Goal: Complete application form

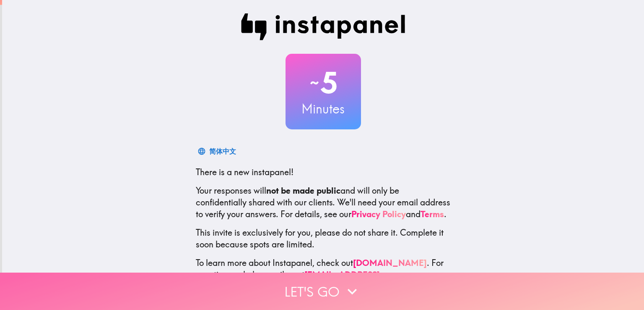
click at [349, 274] on button "Let's go" at bounding box center [322, 290] width 644 height 37
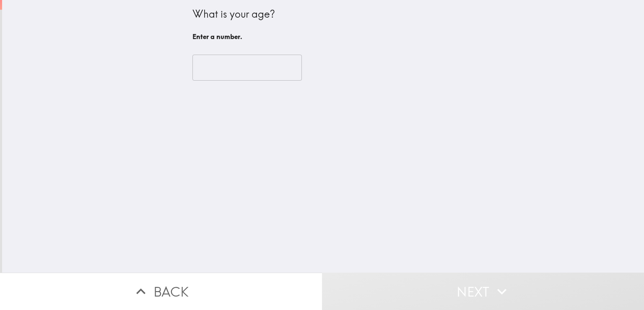
click at [213, 69] on input "number" at bounding box center [247, 68] width 109 height 26
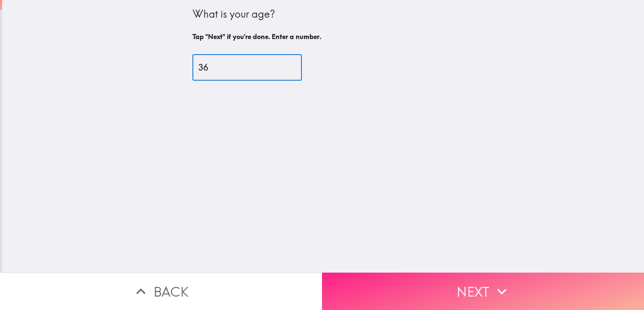
type input "36"
drag, startPoint x: 443, startPoint y: 285, endPoint x: 437, endPoint y: 283, distance: 6.6
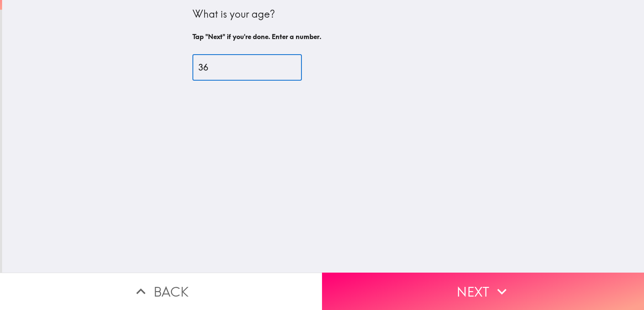
click at [443, 285] on button "Next" at bounding box center [483, 290] width 322 height 37
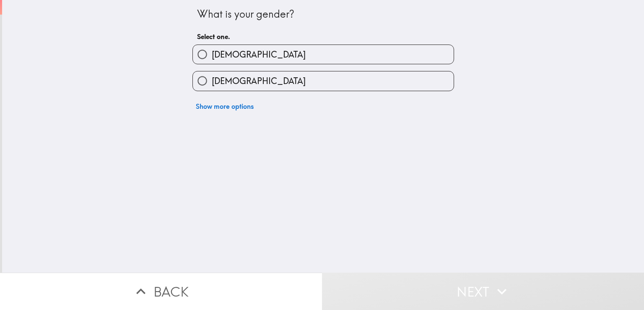
click at [247, 57] on label "[DEMOGRAPHIC_DATA]" at bounding box center [323, 54] width 261 height 19
click at [212, 57] on input "[DEMOGRAPHIC_DATA]" at bounding box center [202, 54] width 19 height 19
radio input "true"
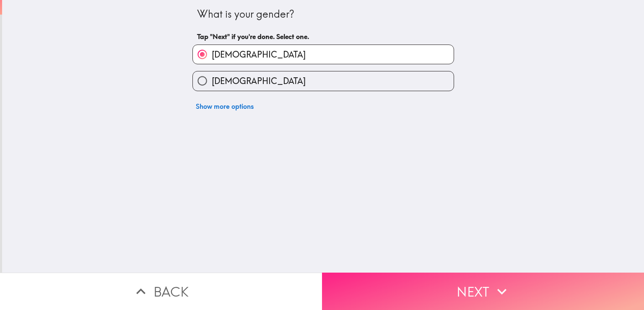
click at [446, 286] on button "Next" at bounding box center [483, 290] width 322 height 37
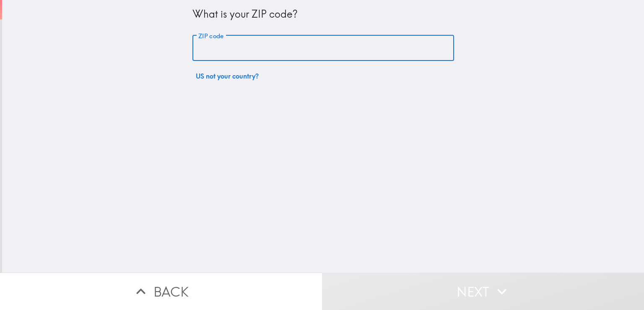
click at [322, 44] on input "ZIP code" at bounding box center [324, 48] width 262 height 26
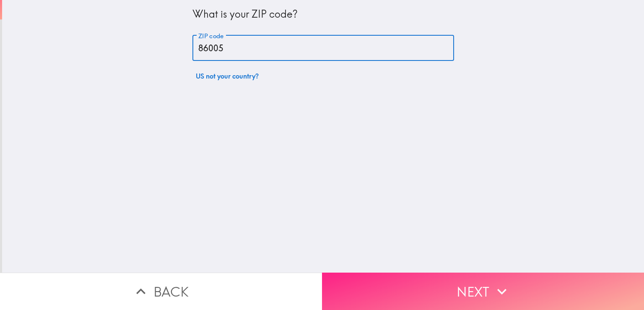
type input "86005"
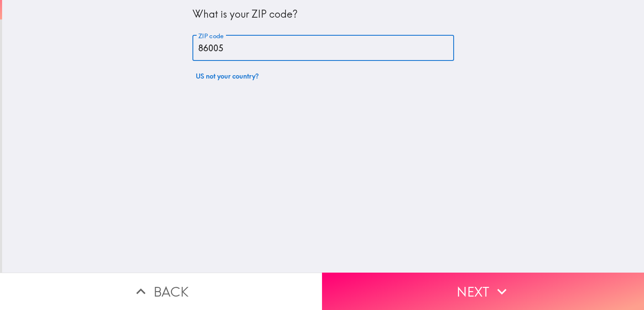
drag, startPoint x: 428, startPoint y: 281, endPoint x: 416, endPoint y: 250, distance: 33.3
click at [426, 280] on button "Next" at bounding box center [483, 290] width 322 height 37
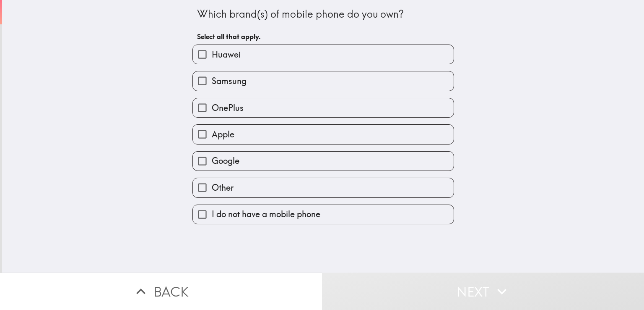
click at [234, 165] on label "Google" at bounding box center [323, 160] width 261 height 19
click at [212, 165] on input "Google" at bounding box center [202, 160] width 19 height 19
checkbox input "true"
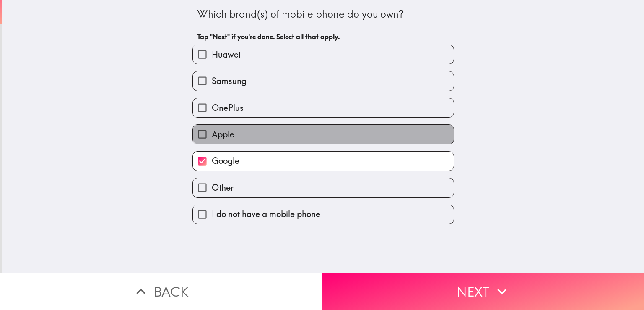
drag, startPoint x: 213, startPoint y: 126, endPoint x: 211, endPoint y: 113, distance: 13.2
click at [213, 125] on label "Apple" at bounding box center [323, 134] width 261 height 19
click at [212, 125] on input "Apple" at bounding box center [202, 134] width 19 height 19
checkbox input "true"
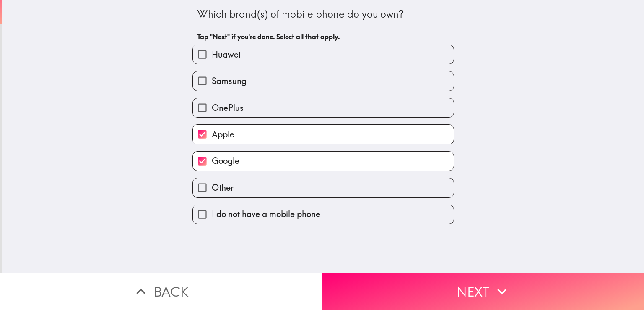
click at [212, 105] on span "OnePlus" at bounding box center [228, 108] width 32 height 12
click at [212, 105] on input "OnePlus" at bounding box center [202, 107] width 19 height 19
checkbox input "true"
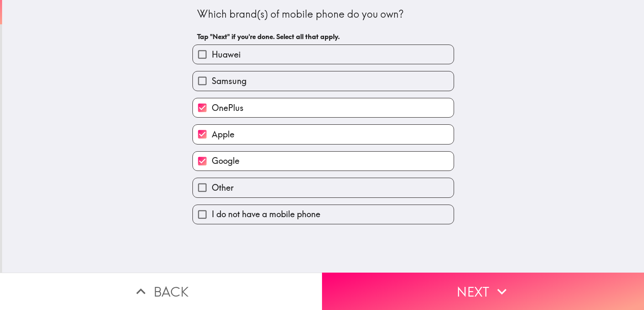
click at [219, 69] on div "Samsung" at bounding box center [320, 77] width 268 height 26
click at [224, 55] on span "Huawei" at bounding box center [226, 55] width 29 height 12
click at [212, 55] on input "Huawei" at bounding box center [202, 54] width 19 height 19
checkbox input "true"
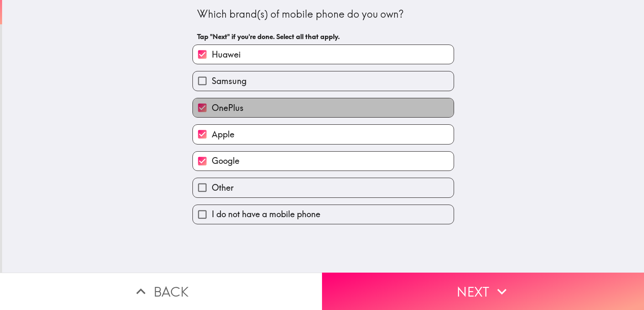
click at [235, 109] on span "OnePlus" at bounding box center [228, 108] width 32 height 12
click at [212, 109] on input "OnePlus" at bounding box center [202, 107] width 19 height 19
checkbox input "false"
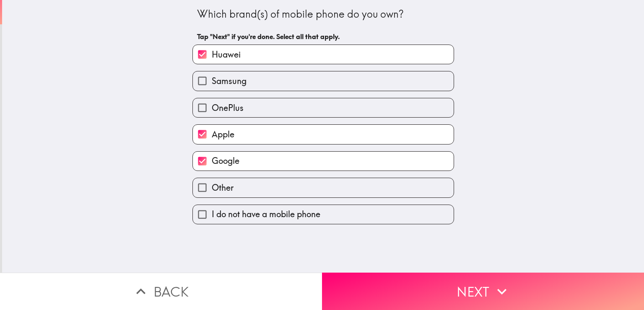
click at [229, 76] on span "Samsung" at bounding box center [229, 81] width 35 height 12
click at [212, 76] on input "Samsung" at bounding box center [202, 80] width 19 height 19
checkbox input "true"
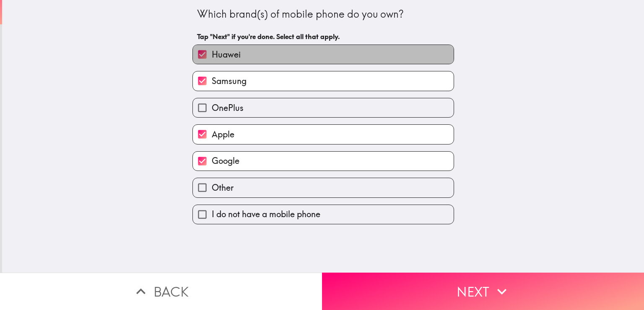
click at [225, 52] on span "Huawei" at bounding box center [226, 55] width 29 height 12
click at [212, 52] on input "Huawei" at bounding box center [202, 54] width 19 height 19
checkbox input "false"
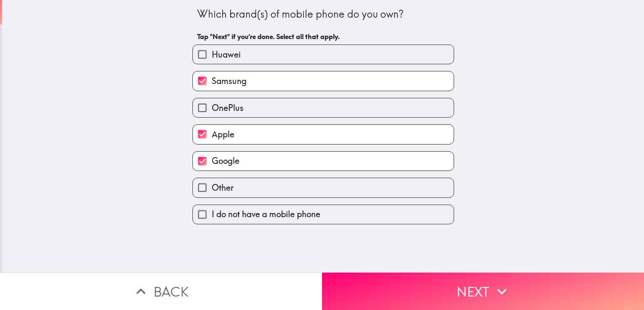
click at [531, 292] on button "Next" at bounding box center [483, 290] width 322 height 37
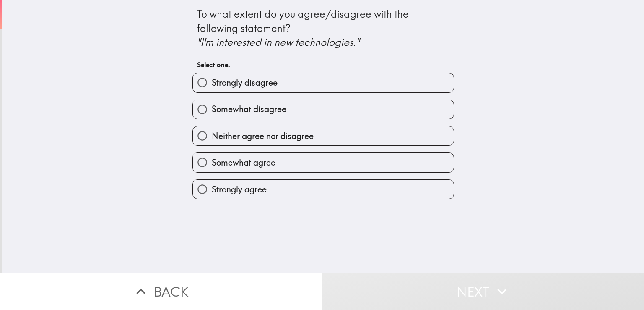
click at [271, 186] on label "Strongly agree" at bounding box center [323, 189] width 261 height 19
click at [212, 186] on input "Strongly agree" at bounding box center [202, 189] width 19 height 19
radio input "true"
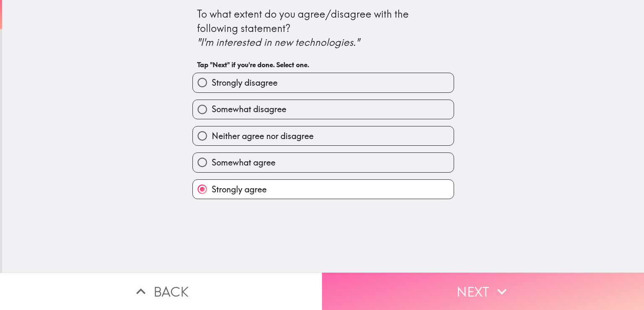
click at [498, 282] on icon "button" at bounding box center [502, 291] width 18 height 18
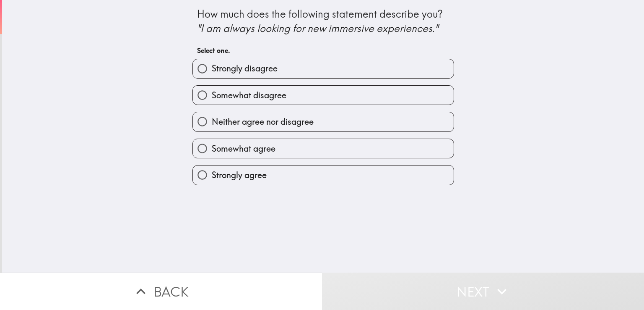
drag, startPoint x: 258, startPoint y: 176, endPoint x: 319, endPoint y: 178, distance: 60.4
click at [258, 176] on span "Strongly agree" at bounding box center [239, 175] width 55 height 12
click at [212, 176] on input "Strongly agree" at bounding box center [202, 174] width 19 height 19
radio input "true"
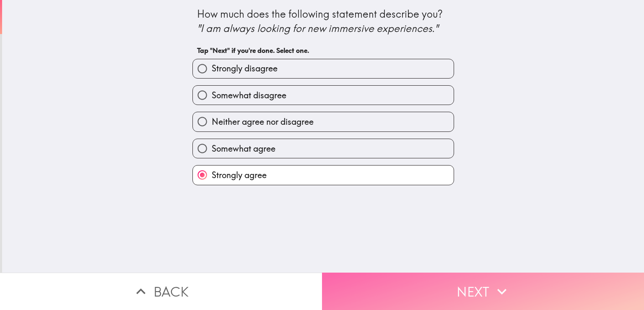
click at [460, 290] on button "Next" at bounding box center [483, 290] width 322 height 37
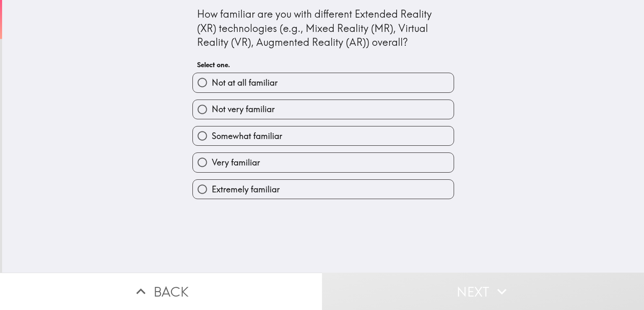
click at [292, 190] on label "Extremely familiar" at bounding box center [323, 189] width 261 height 19
click at [212, 190] on input "Extremely familiar" at bounding box center [202, 189] width 19 height 19
radio input "true"
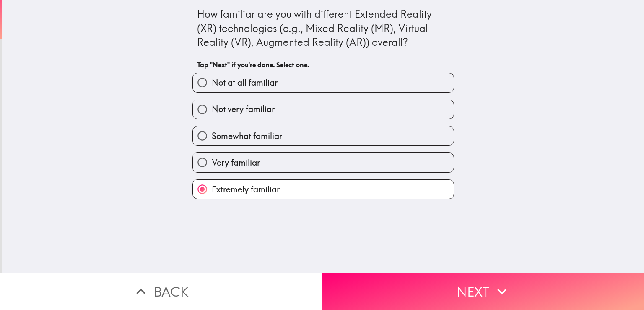
click at [414, 294] on button "Next" at bounding box center [483, 290] width 322 height 37
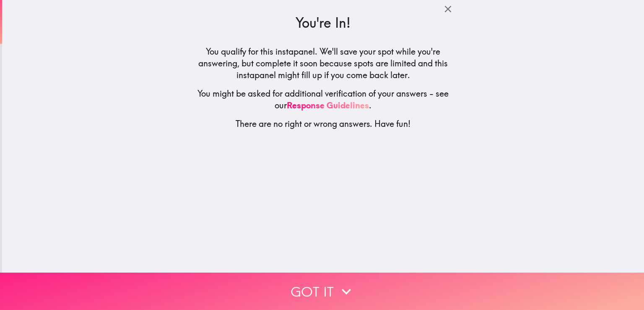
click at [339, 282] on icon "button" at bounding box center [346, 291] width 18 height 18
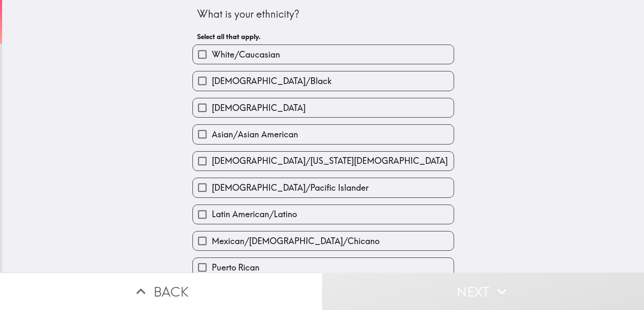
click at [237, 52] on span "White/Caucasian" at bounding box center [246, 55] width 68 height 12
click at [212, 52] on input "White/Caucasian" at bounding box center [202, 54] width 19 height 19
checkbox input "true"
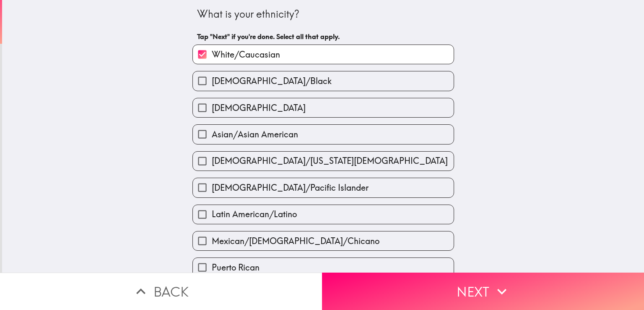
scroll to position [210, 0]
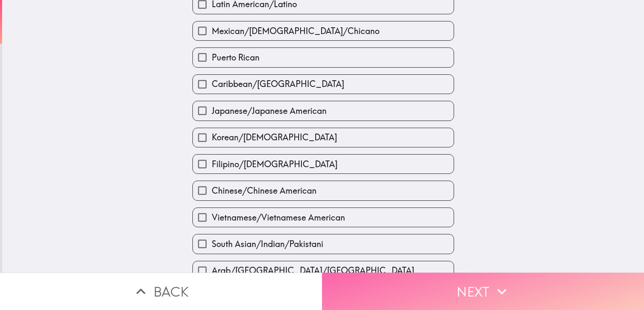
click at [500, 282] on icon "button" at bounding box center [502, 291] width 18 height 18
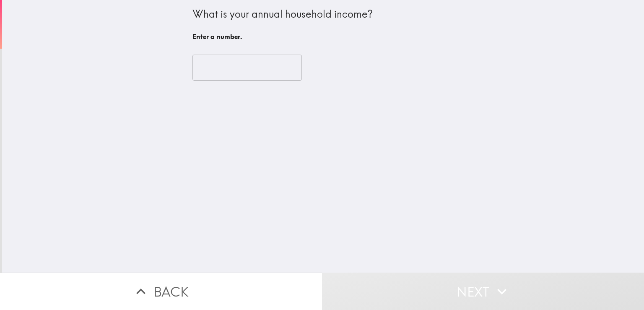
click at [214, 62] on input "number" at bounding box center [247, 68] width 109 height 26
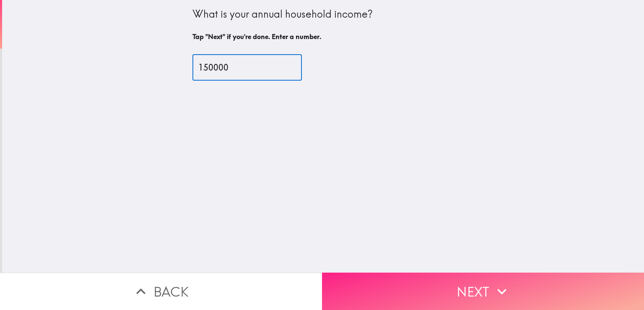
type input "150000"
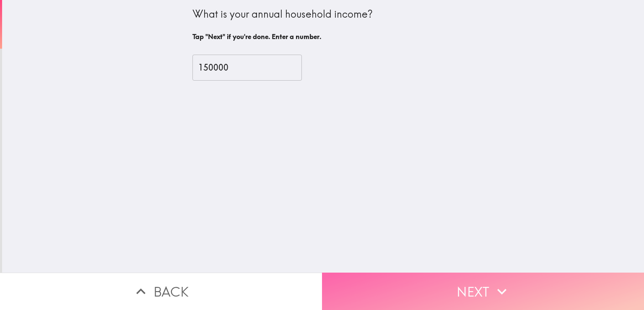
click at [432, 284] on button "Next" at bounding box center [483, 290] width 322 height 37
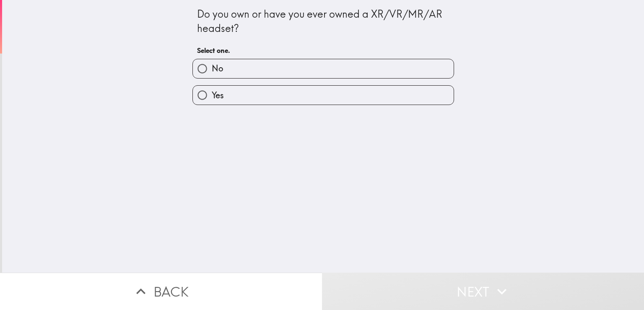
click at [237, 99] on label "Yes" at bounding box center [323, 95] width 261 height 19
click at [212, 99] on input "Yes" at bounding box center [202, 95] width 19 height 19
radio input "true"
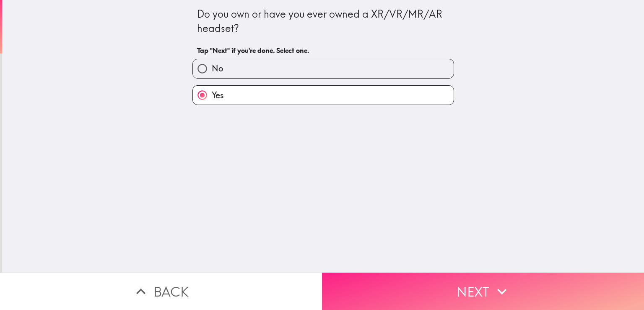
click at [444, 284] on button "Next" at bounding box center [483, 290] width 322 height 37
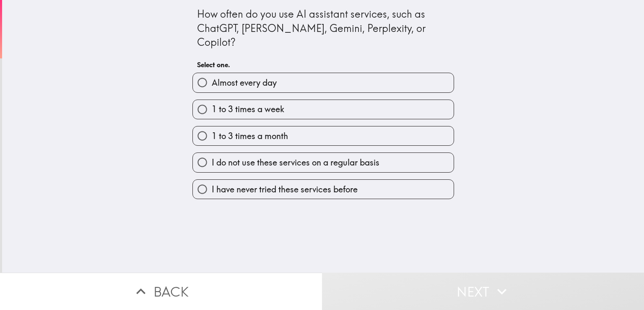
click at [242, 73] on label "Almost every day" at bounding box center [323, 82] width 261 height 19
click at [212, 73] on input "Almost every day" at bounding box center [202, 82] width 19 height 19
radio input "true"
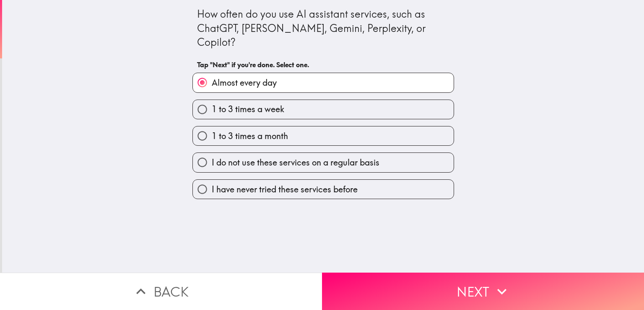
click at [242, 73] on label "Almost every day" at bounding box center [323, 82] width 261 height 19
click at [212, 73] on input "Almost every day" at bounding box center [202, 82] width 19 height 19
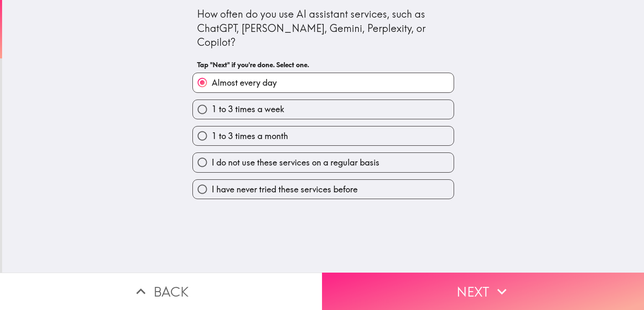
click at [473, 285] on button "Next" at bounding box center [483, 290] width 322 height 37
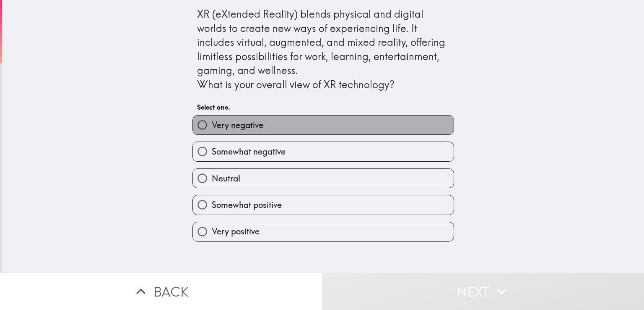
click at [238, 123] on span "Very negative" at bounding box center [238, 125] width 52 height 12
click at [212, 123] on input "Very negative" at bounding box center [202, 124] width 19 height 19
radio input "true"
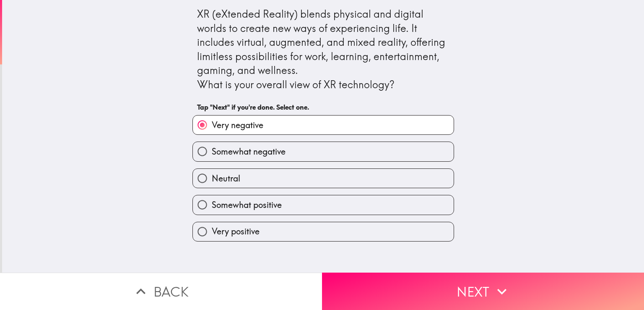
click at [250, 230] on span "Very positive" at bounding box center [236, 231] width 48 height 12
click at [212, 230] on input "Very positive" at bounding box center [202, 231] width 19 height 19
radio input "true"
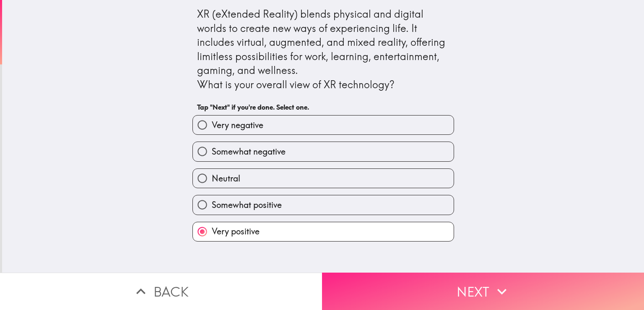
click at [469, 291] on button "Next" at bounding box center [483, 290] width 322 height 37
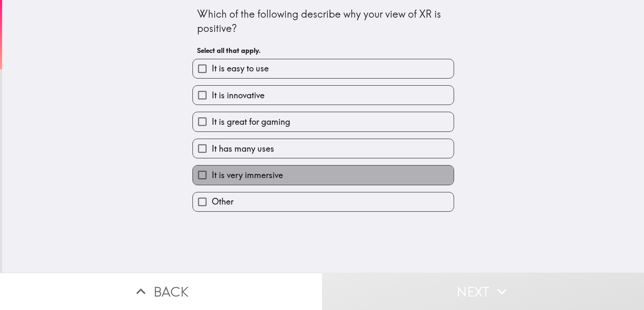
click at [261, 170] on span "It is very immersive" at bounding box center [247, 175] width 71 height 12
click at [212, 170] on input "It is very immersive" at bounding box center [202, 174] width 19 height 19
checkbox input "true"
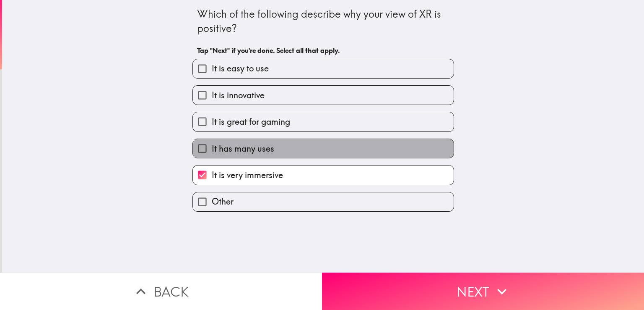
click at [252, 147] on span "It has many uses" at bounding box center [243, 149] width 62 height 12
click at [212, 147] on input "It has many uses" at bounding box center [202, 148] width 19 height 19
checkbox input "true"
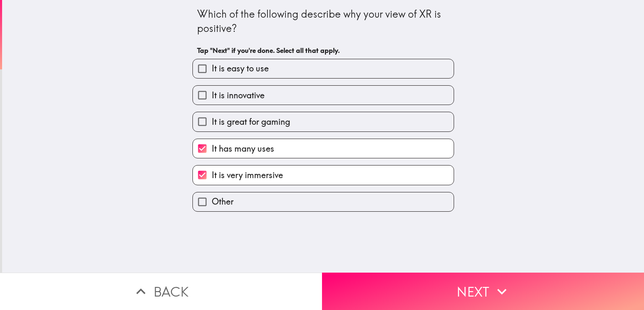
click at [247, 125] on span "It is great for gaming" at bounding box center [251, 122] width 78 height 12
click at [212, 125] on input "It is great for gaming" at bounding box center [202, 121] width 19 height 19
checkbox input "true"
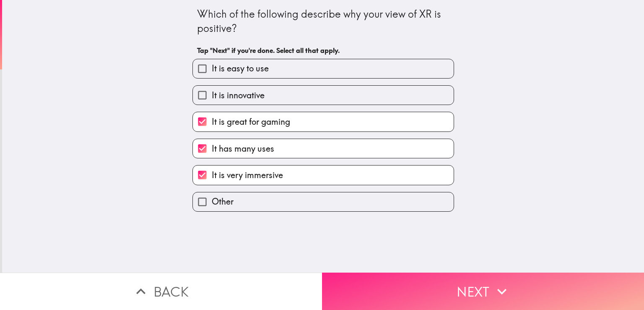
drag, startPoint x: 502, startPoint y: 288, endPoint x: 502, endPoint y: 275, distance: 13.4
click at [502, 288] on icon "button" at bounding box center [502, 291] width 18 height 18
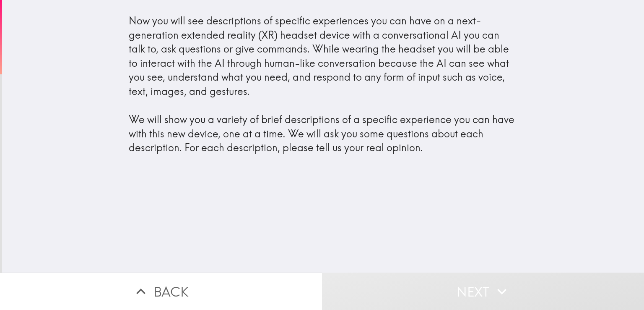
click at [421, 159] on div "Now you will see descriptions of specific experiences you can have on a next-ge…" at bounding box center [323, 88] width 403 height 162
click at [302, 99] on div "Now you will see descriptions of specific experiences you can have on a next-ge…" at bounding box center [323, 84] width 389 height 141
drag, startPoint x: 248, startPoint y: 68, endPoint x: 203, endPoint y: 206, distance: 145.4
click at [248, 68] on div "Now you will see descriptions of specific experiences you can have on a next-ge…" at bounding box center [323, 84] width 389 height 141
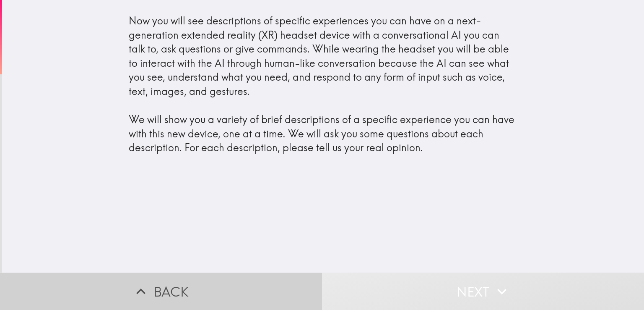
drag, startPoint x: 180, startPoint y: 279, endPoint x: 197, endPoint y: 263, distance: 24.0
click at [180, 279] on button "Back" at bounding box center [161, 290] width 322 height 37
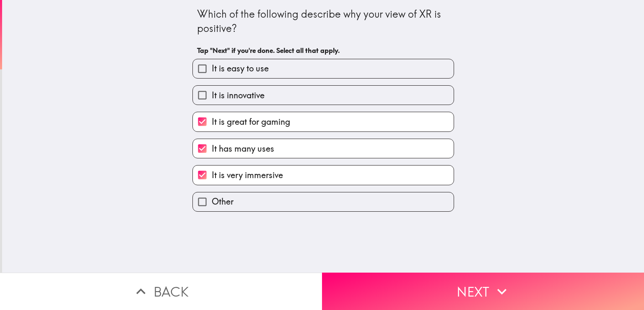
click at [228, 94] on span "It is innovative" at bounding box center [238, 95] width 53 height 12
click at [212, 94] on input "It is innovative" at bounding box center [202, 95] width 19 height 19
checkbox input "true"
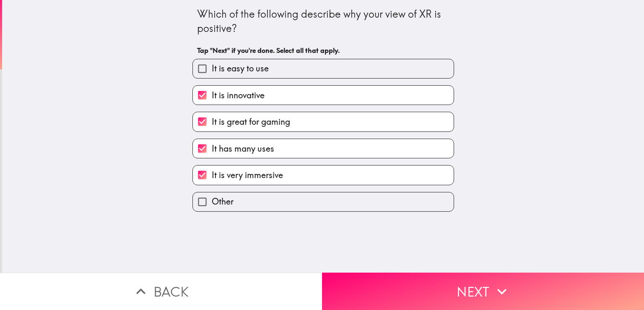
click at [229, 72] on span "It is easy to use" at bounding box center [240, 68] width 57 height 12
click at [212, 72] on input "It is easy to use" at bounding box center [202, 68] width 19 height 19
checkbox input "true"
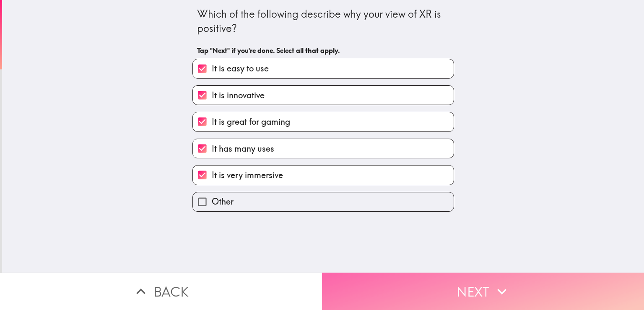
click at [436, 285] on button "Next" at bounding box center [483, 290] width 322 height 37
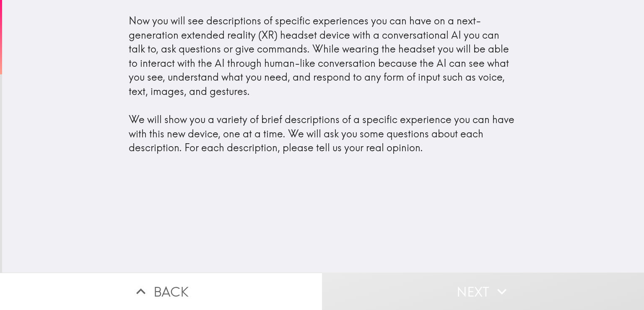
click at [378, 187] on div "Now you will see descriptions of specific experiences you can have on a next-ge…" at bounding box center [323, 136] width 642 height 272
click at [392, 169] on div "Now you will see descriptions of specific experiences you can have on a next-ge…" at bounding box center [323, 136] width 642 height 272
click at [317, 90] on div "Now you will see descriptions of specific experiences you can have on a next-ge…" at bounding box center [323, 84] width 389 height 141
click at [302, 61] on div "Now you will see descriptions of specific experiences you can have on a next-ge…" at bounding box center [323, 84] width 389 height 141
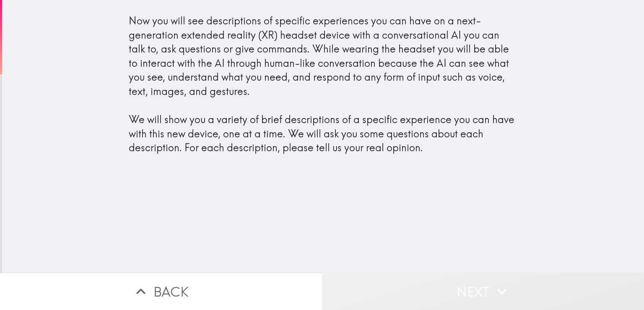
click at [504, 284] on icon "button" at bounding box center [502, 291] width 18 height 18
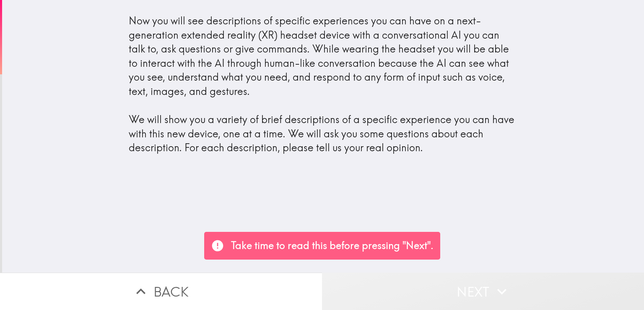
click at [497, 288] on icon "button" at bounding box center [501, 291] width 9 height 6
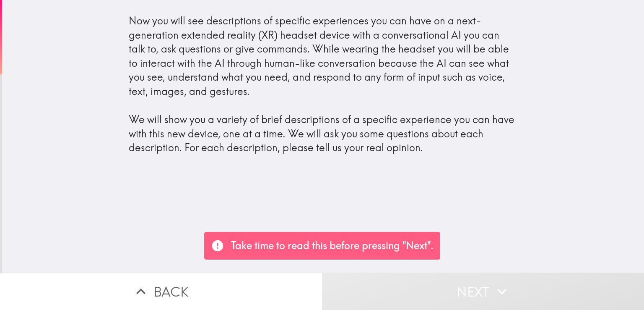
click at [487, 281] on button "Next" at bounding box center [483, 290] width 322 height 37
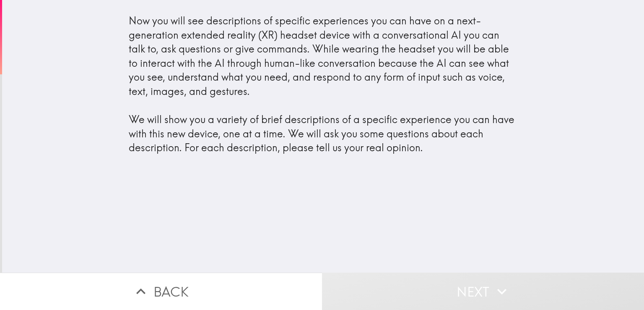
drag, startPoint x: 336, startPoint y: 146, endPoint x: 330, endPoint y: 140, distance: 8.9
click at [335, 146] on div "Now you will see descriptions of specific experiences you can have on a next-ge…" at bounding box center [323, 84] width 389 height 141
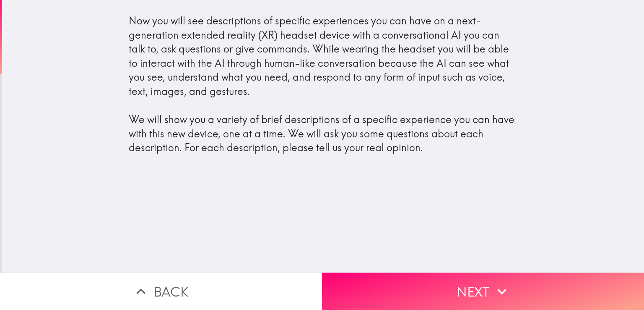
click at [326, 135] on div "Now you will see descriptions of specific experiences you can have on a next-ge…" at bounding box center [323, 84] width 389 height 141
click at [272, 103] on div "Now you will see descriptions of specific experiences you can have on a next-ge…" at bounding box center [323, 84] width 389 height 141
click at [264, 71] on div "Now you will see descriptions of specific experiences you can have on a next-ge…" at bounding box center [323, 84] width 389 height 141
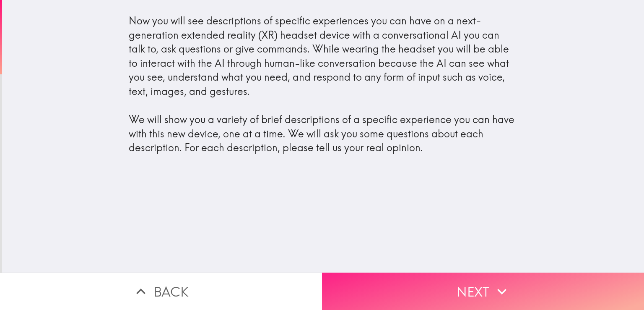
click at [463, 292] on button "Next" at bounding box center [483, 290] width 322 height 37
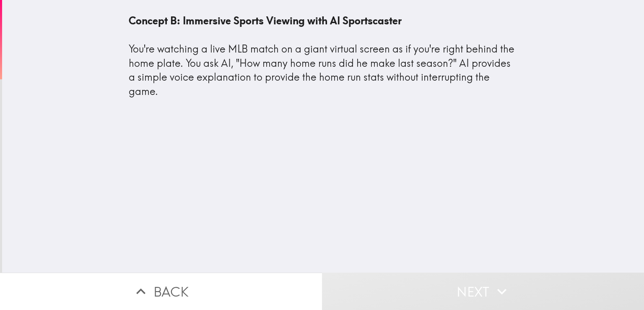
click at [279, 75] on div "Concept B: Immersive Sports Viewing with AI Sportscaster You're watching a live…" at bounding box center [323, 56] width 389 height 85
click at [344, 59] on div "Concept B: Immersive Sports Viewing with AI Sportscaster You're watching a live…" at bounding box center [323, 56] width 389 height 85
click at [293, 52] on div "Concept B: Immersive Sports Viewing with AI Sportscaster You're watching a live…" at bounding box center [323, 56] width 389 height 85
click at [216, 53] on div "Concept B: Immersive Sports Viewing with AI Sportscaster You're watching a live…" at bounding box center [323, 56] width 389 height 85
drag, startPoint x: 172, startPoint y: 64, endPoint x: 223, endPoint y: 62, distance: 50.8
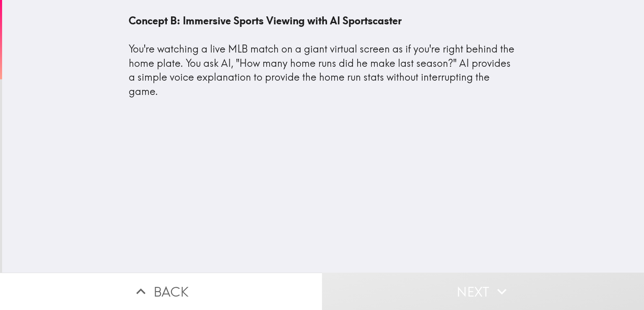
click at [172, 64] on div "Concept B: Immersive Sports Viewing with AI Sportscaster You're watching a live…" at bounding box center [323, 56] width 389 height 85
drag, startPoint x: 325, startPoint y: 63, endPoint x: 395, endPoint y: 56, distance: 69.6
click at [326, 63] on div "Concept B: Immersive Sports Viewing with AI Sportscaster You're watching a live…" at bounding box center [323, 56] width 389 height 85
click at [414, 57] on div "Concept B: Immersive Sports Viewing with AI Sportscaster You're watching a live…" at bounding box center [323, 56] width 389 height 85
click at [456, 72] on div "Concept B: Immersive Sports Viewing with AI Sportscaster You're watching a live…" at bounding box center [323, 56] width 389 height 85
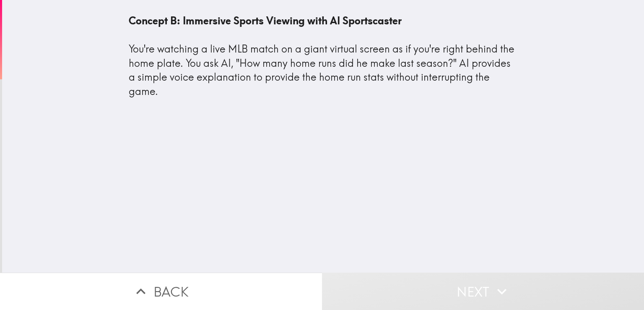
click at [466, 66] on div "Concept B: Immersive Sports Viewing with AI Sportscaster You're watching a live…" at bounding box center [323, 56] width 389 height 85
click at [456, 211] on div "Concept B: Immersive Sports Viewing with AI Sportscaster You're watching a live…" at bounding box center [323, 136] width 642 height 272
click at [441, 218] on div "Concept B: Immersive Sports Viewing with AI Sportscaster You're watching a live…" at bounding box center [323, 136] width 642 height 272
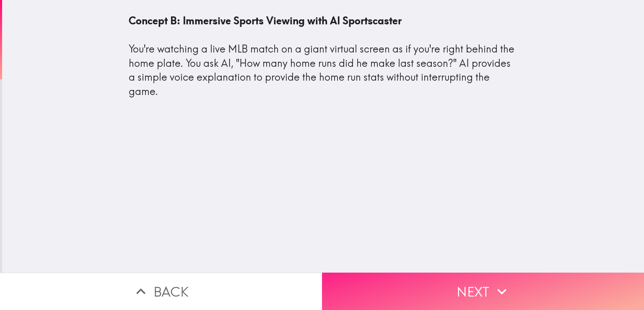
click at [467, 288] on button "Next" at bounding box center [483, 290] width 322 height 37
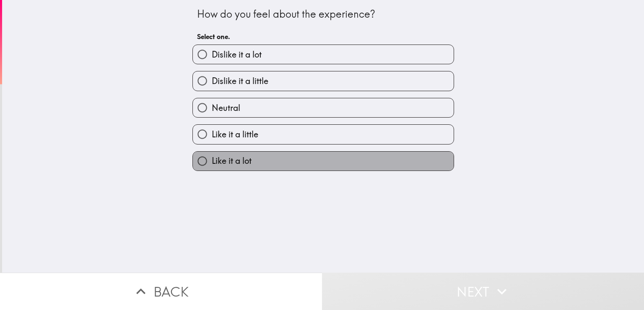
click at [237, 159] on span "Like it a lot" at bounding box center [232, 161] width 40 height 12
click at [212, 159] on input "Like it a lot" at bounding box center [202, 160] width 19 height 19
radio input "true"
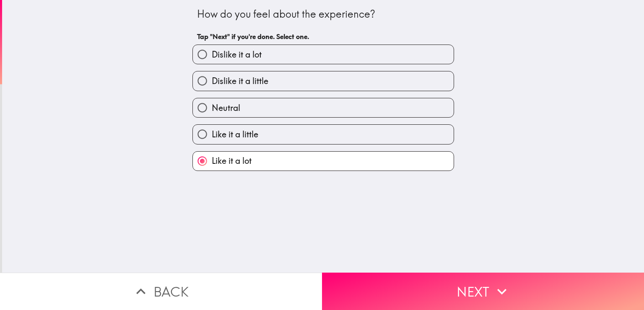
drag, startPoint x: 452, startPoint y: 292, endPoint x: 453, endPoint y: 238, distance: 54.5
click at [452, 292] on button "Next" at bounding box center [483, 290] width 322 height 37
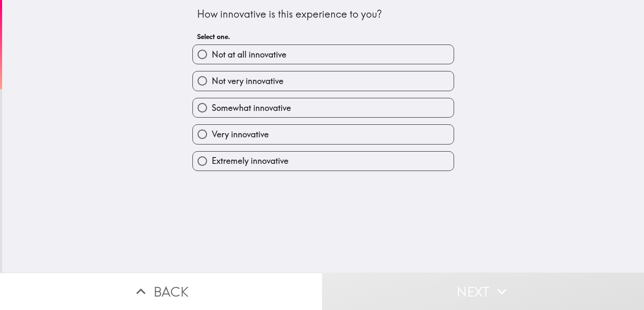
click at [262, 159] on span "Extremely innovative" at bounding box center [250, 161] width 77 height 12
click at [212, 159] on input "Extremely innovative" at bounding box center [202, 160] width 19 height 19
radio input "true"
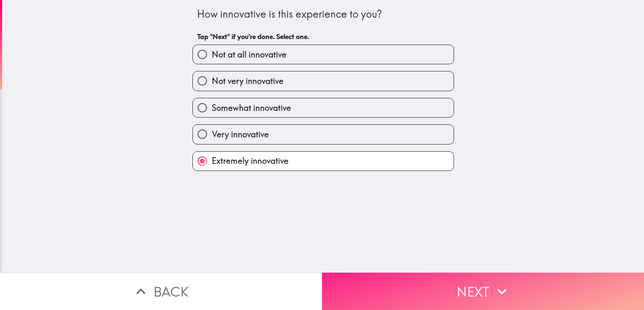
click at [448, 296] on button "Next" at bounding box center [483, 290] width 322 height 37
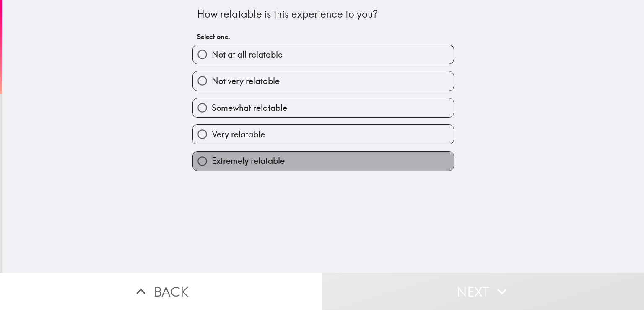
click at [262, 155] on span "Extremely relatable" at bounding box center [248, 161] width 73 height 12
click at [212, 154] on input "Extremely relatable" at bounding box center [202, 160] width 19 height 19
radio input "true"
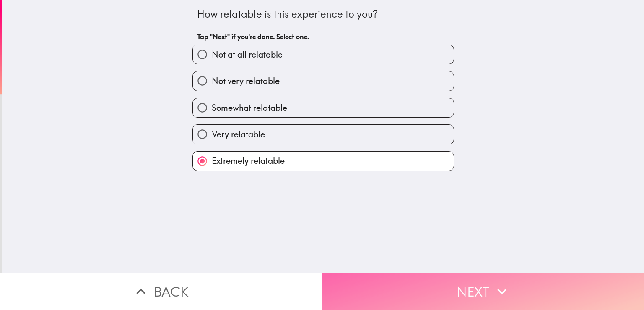
click at [447, 275] on button "Next" at bounding box center [483, 290] width 322 height 37
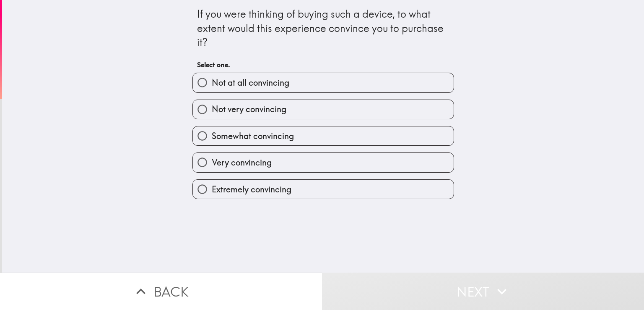
click at [258, 184] on span "Extremely convincing" at bounding box center [252, 189] width 80 height 12
click at [212, 184] on input "Extremely convincing" at bounding box center [202, 189] width 19 height 19
radio input "true"
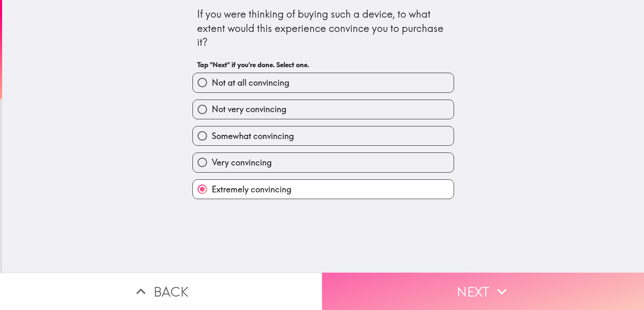
click at [459, 282] on button "Next" at bounding box center [483, 290] width 322 height 37
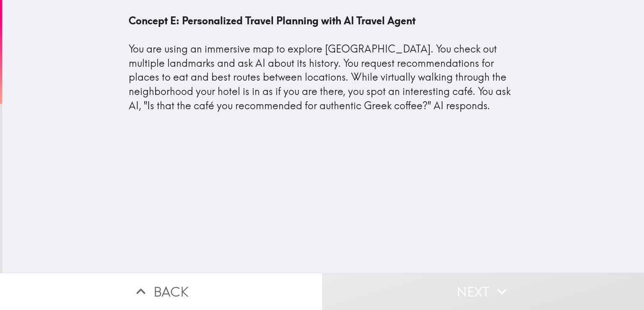
click at [299, 125] on div "Concept E: Personalized Travel Planning with AI Travel Agent You are using an i…" at bounding box center [323, 67] width 403 height 120
drag, startPoint x: 273, startPoint y: 88, endPoint x: 221, endPoint y: 45, distance: 67.1
click at [273, 87] on div "Concept E: Personalized Travel Planning with AI Travel Agent You are using an i…" at bounding box center [323, 63] width 389 height 99
click at [224, 45] on div "Concept E: Personalized Travel Planning with AI Travel Agent You are using an i…" at bounding box center [323, 63] width 389 height 99
click at [435, 272] on button "Next" at bounding box center [483, 290] width 322 height 37
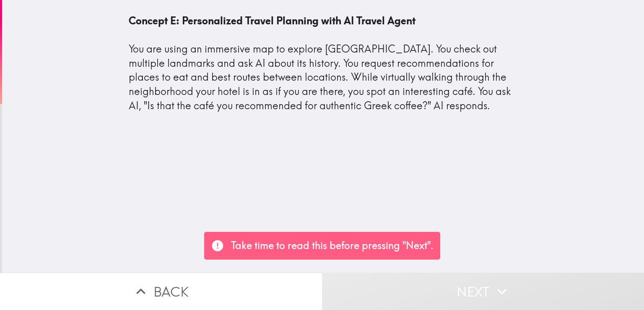
drag, startPoint x: 433, startPoint y: 201, endPoint x: 427, endPoint y: 201, distance: 6.3
click at [433, 201] on div "Concept E: Personalized Travel Planning with AI Travel Agent You are using an i…" at bounding box center [323, 136] width 642 height 272
click at [436, 193] on div "Concept E: Personalized Travel Planning with AI Travel Agent You are using an i…" at bounding box center [323, 136] width 642 height 272
click at [384, 249] on p "Take time to read this before pressing "Next"." at bounding box center [332, 245] width 203 height 14
click at [311, 155] on div "Concept E: Personalized Travel Planning with AI Travel Agent You are using an i…" at bounding box center [323, 136] width 642 height 272
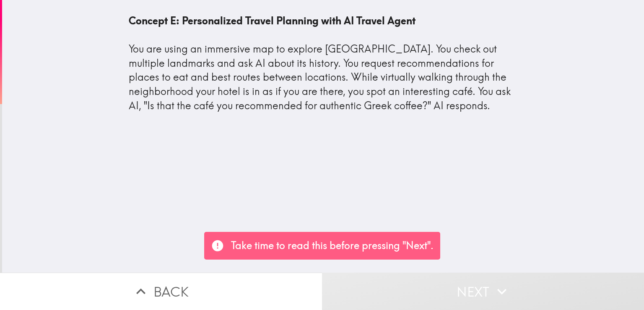
click at [310, 155] on div "Concept E: Personalized Travel Planning with AI Travel Agent You are using an i…" at bounding box center [323, 136] width 642 height 272
click at [341, 100] on div "Concept E: Personalized Travel Planning with AI Travel Agent You are using an i…" at bounding box center [323, 63] width 389 height 99
click at [361, 105] on div "Concept E: Personalized Travel Planning with AI Travel Agent You are using an i…" at bounding box center [323, 63] width 389 height 99
click at [423, 193] on div "Concept E: Personalized Travel Planning with AI Travel Agent You are using an i…" at bounding box center [323, 136] width 642 height 272
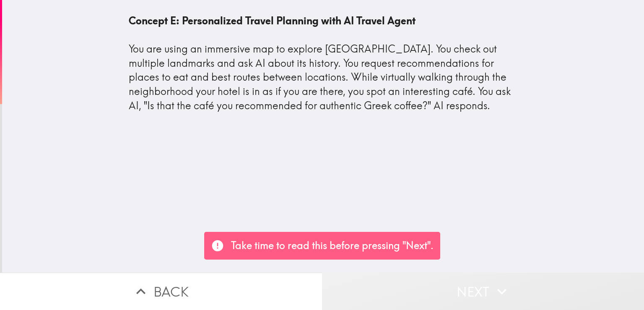
drag, startPoint x: 478, startPoint y: 297, endPoint x: 426, endPoint y: 219, distance: 93.4
click at [479, 297] on button "Next" at bounding box center [483, 290] width 322 height 37
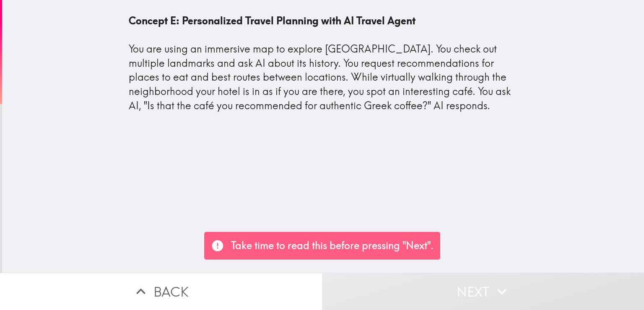
click at [426, 219] on div "Concept E: Personalized Travel Planning with AI Travel Agent You are using an i…" at bounding box center [323, 136] width 642 height 272
drag, startPoint x: 389, startPoint y: 161, endPoint x: 320, endPoint y: 58, distance: 124.8
click at [388, 159] on div "Concept E: Personalized Travel Planning with AI Travel Agent You are using an i…" at bounding box center [323, 136] width 642 height 272
click at [320, 58] on div "Concept E: Personalized Travel Planning with AI Travel Agent You are using an i…" at bounding box center [323, 63] width 389 height 99
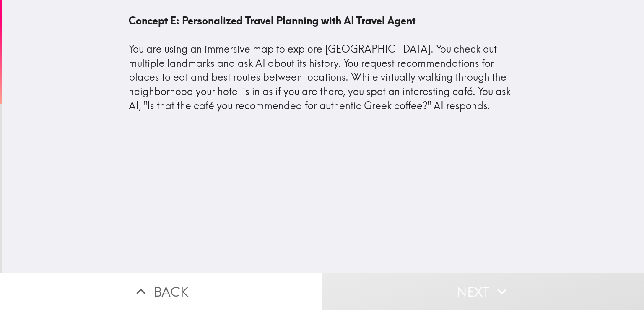
click at [317, 57] on div "Concept E: Personalized Travel Planning with AI Travel Agent You are using an i…" at bounding box center [323, 63] width 389 height 99
click at [318, 151] on div "Concept E: Personalized Travel Planning with AI Travel Agent You are using an i…" at bounding box center [323, 136] width 642 height 272
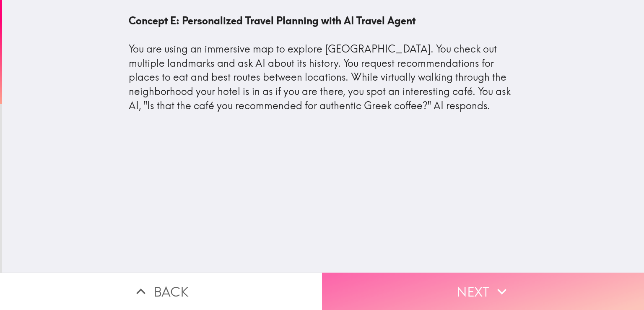
click at [488, 294] on button "Next" at bounding box center [483, 290] width 322 height 37
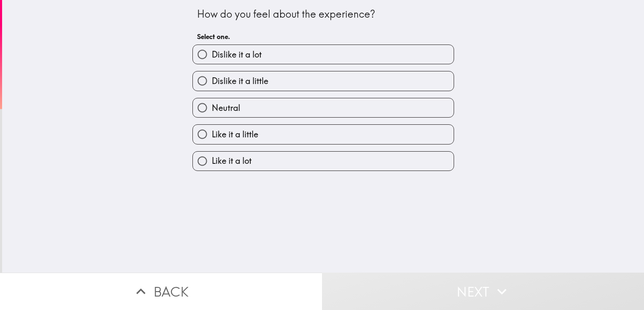
click at [242, 160] on span "Like it a lot" at bounding box center [232, 161] width 40 height 12
click at [212, 160] on input "Like it a lot" at bounding box center [202, 160] width 19 height 19
radio input "true"
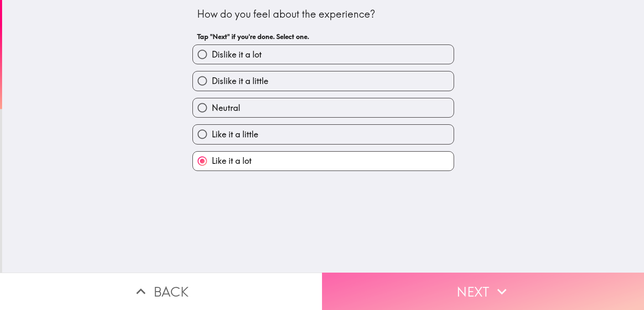
click at [425, 290] on button "Next" at bounding box center [483, 290] width 322 height 37
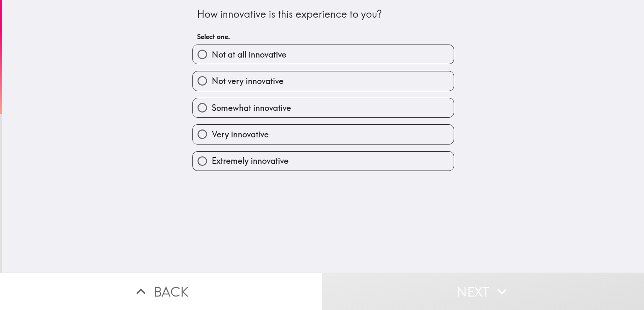
click at [270, 165] on span "Extremely innovative" at bounding box center [250, 161] width 77 height 12
click at [212, 165] on input "Extremely innovative" at bounding box center [202, 160] width 19 height 19
radio input "true"
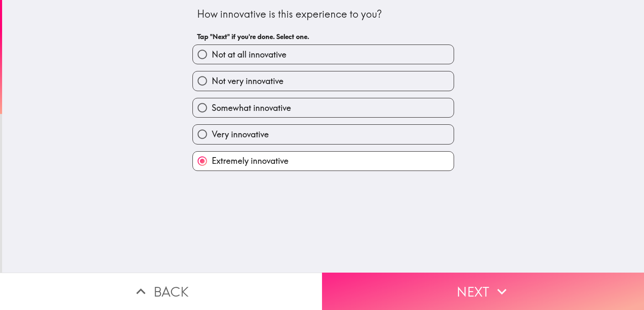
drag, startPoint x: 414, startPoint y: 281, endPoint x: 409, endPoint y: 266, distance: 15.4
click at [414, 281] on button "Next" at bounding box center [483, 290] width 322 height 37
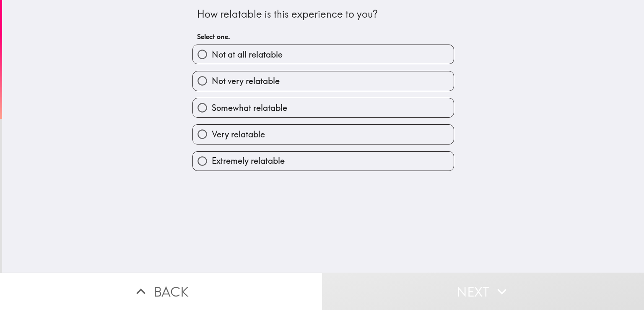
click at [245, 156] on span "Extremely relatable" at bounding box center [248, 161] width 73 height 12
click at [212, 156] on input "Extremely relatable" at bounding box center [202, 160] width 19 height 19
radio input "true"
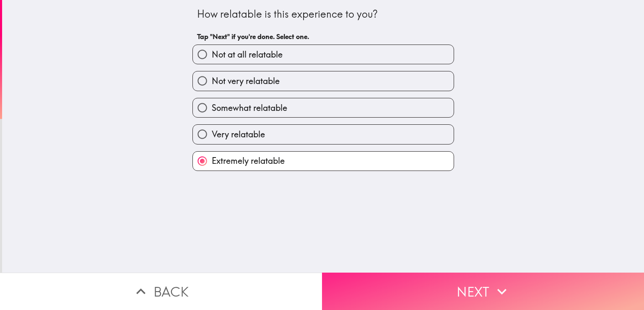
click at [440, 284] on button "Next" at bounding box center [483, 290] width 322 height 37
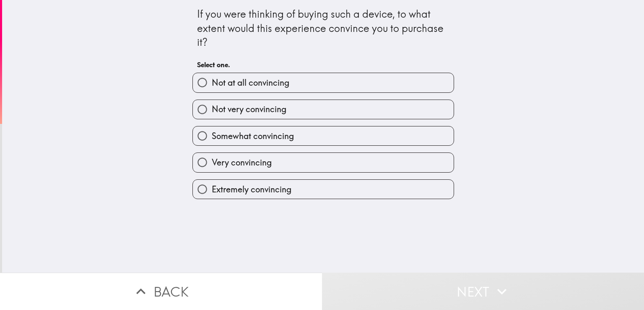
click at [329, 192] on label "Extremely convincing" at bounding box center [323, 189] width 261 height 19
click at [212, 192] on input "Extremely convincing" at bounding box center [202, 189] width 19 height 19
radio input "true"
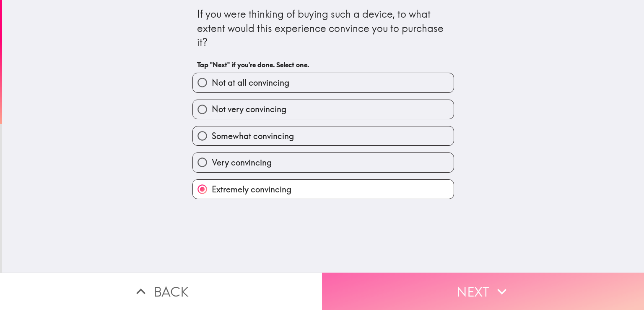
click at [432, 293] on button "Next" at bounding box center [483, 290] width 322 height 37
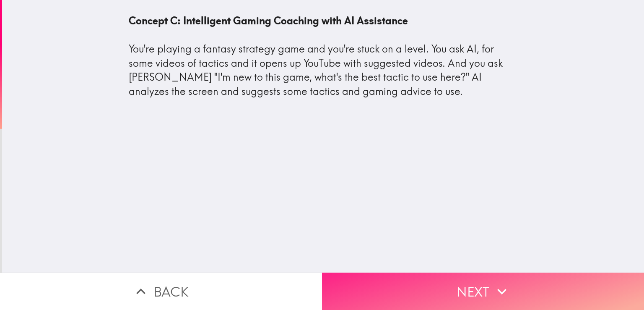
click at [418, 286] on button "Next" at bounding box center [483, 290] width 322 height 37
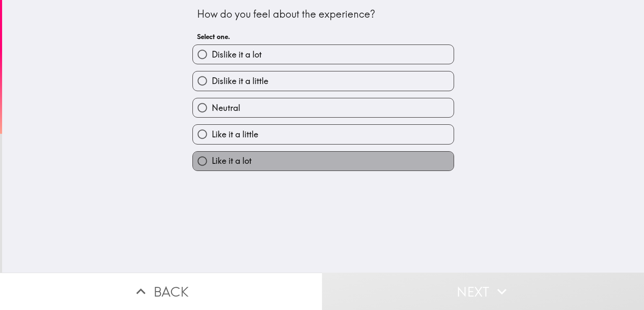
click at [256, 161] on label "Like it a lot" at bounding box center [323, 160] width 261 height 19
click at [212, 161] on input "Like it a lot" at bounding box center [202, 160] width 19 height 19
radio input "true"
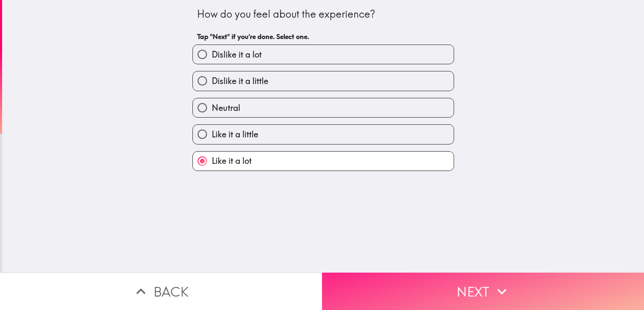
click at [437, 289] on button "Next" at bounding box center [483, 290] width 322 height 37
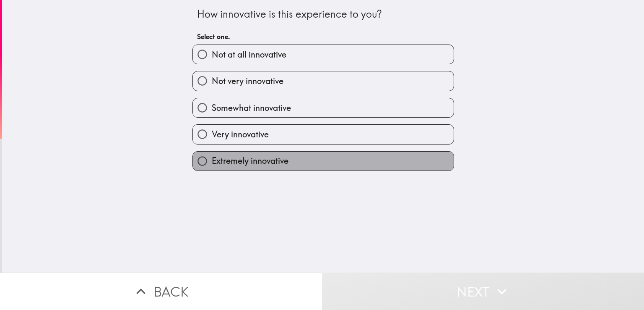
click at [305, 161] on label "Extremely innovative" at bounding box center [323, 160] width 261 height 19
click at [212, 161] on input "Extremely innovative" at bounding box center [202, 160] width 19 height 19
radio input "true"
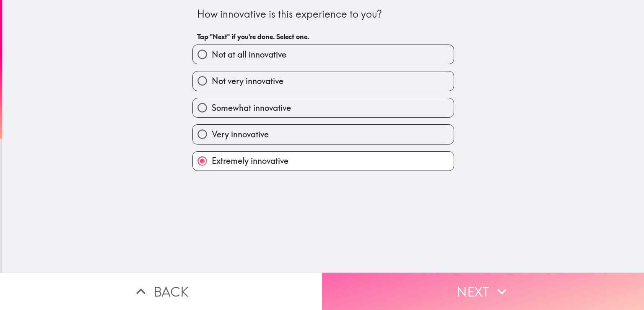
click at [495, 286] on icon "button" at bounding box center [502, 291] width 18 height 18
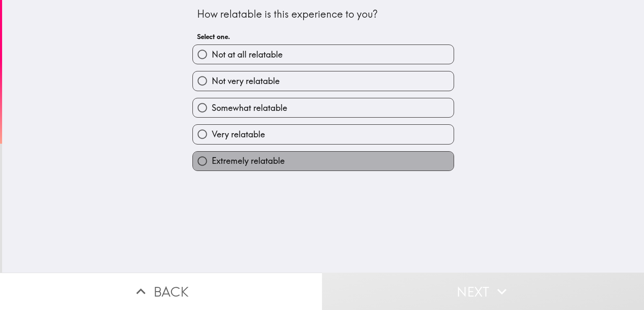
click at [270, 162] on span "Extremely relatable" at bounding box center [248, 161] width 73 height 12
click at [212, 162] on input "Extremely relatable" at bounding box center [202, 160] width 19 height 19
radio input "true"
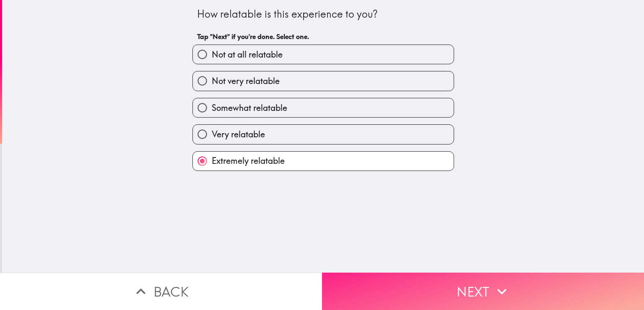
click at [420, 283] on button "Next" at bounding box center [483, 290] width 322 height 37
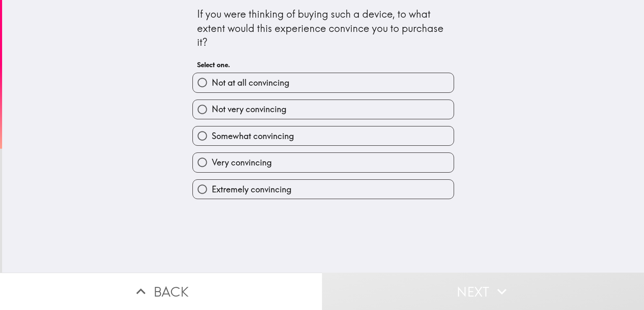
click at [285, 187] on span "Extremely convincing" at bounding box center [252, 189] width 80 height 12
click at [212, 187] on input "Extremely convincing" at bounding box center [202, 189] width 19 height 19
radio input "true"
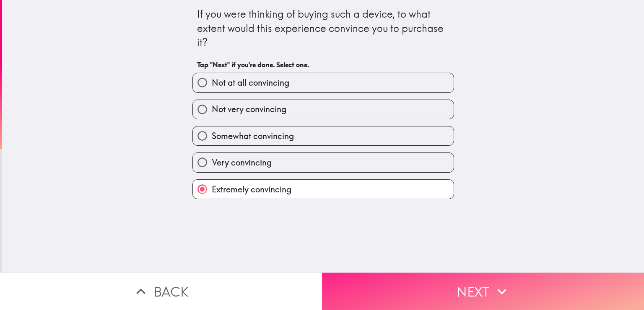
click at [425, 293] on button "Next" at bounding box center [483, 290] width 322 height 37
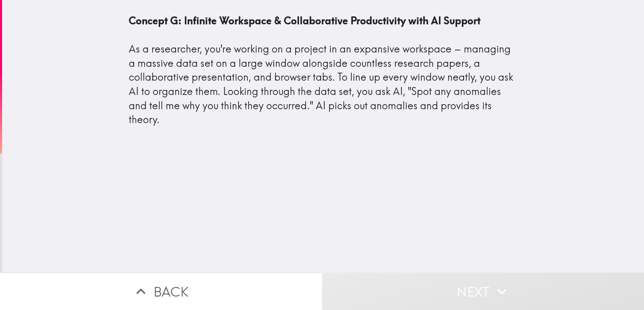
click at [333, 209] on div "Concept G: Infinite Workspace & Collaborative Productivity with AI Support As a…" at bounding box center [323, 136] width 642 height 272
click at [381, 110] on div "Concept G: Infinite Workspace & Collaborative Productivity with AI Support As a…" at bounding box center [323, 70] width 389 height 113
click at [370, 85] on div "Concept G: Infinite Workspace & Collaborative Productivity with AI Support As a…" at bounding box center [323, 70] width 389 height 113
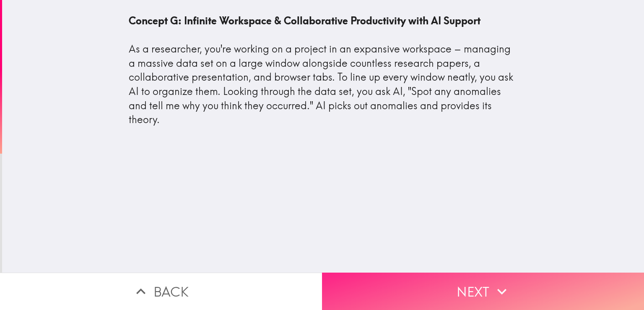
click at [430, 287] on button "Next" at bounding box center [483, 290] width 322 height 37
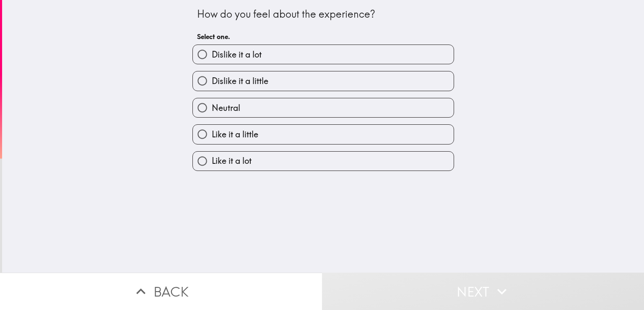
click at [258, 162] on label "Like it a lot" at bounding box center [323, 160] width 261 height 19
click at [212, 162] on input "Like it a lot" at bounding box center [202, 160] width 19 height 19
radio input "true"
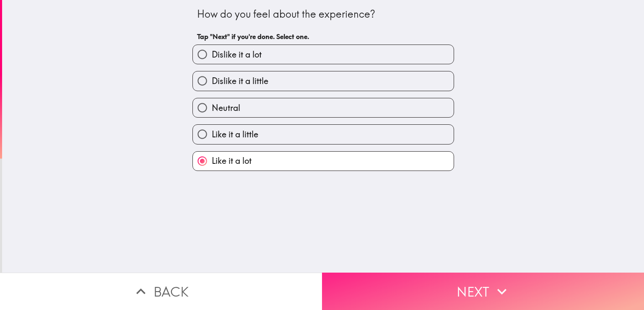
click at [430, 292] on button "Next" at bounding box center [483, 290] width 322 height 37
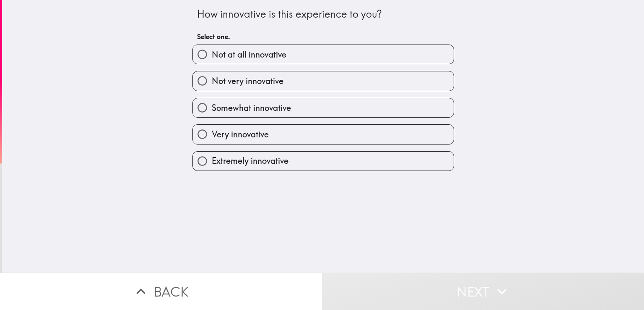
click at [286, 158] on label "Extremely innovative" at bounding box center [323, 160] width 261 height 19
click at [212, 158] on input "Extremely innovative" at bounding box center [202, 160] width 19 height 19
radio input "true"
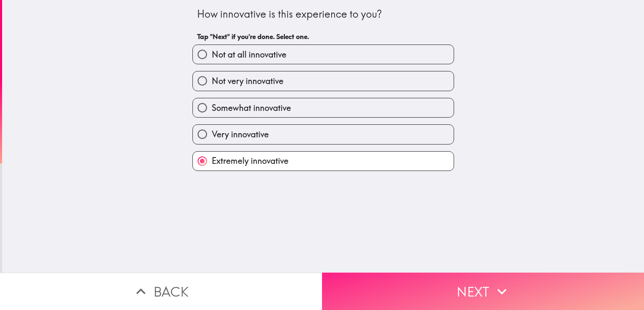
click at [427, 283] on button "Next" at bounding box center [483, 290] width 322 height 37
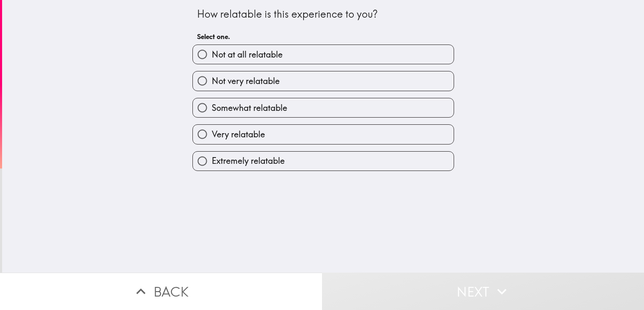
click at [268, 168] on label "Extremely relatable" at bounding box center [323, 160] width 261 height 19
click at [212, 168] on input "Extremely relatable" at bounding box center [202, 160] width 19 height 19
radio input "true"
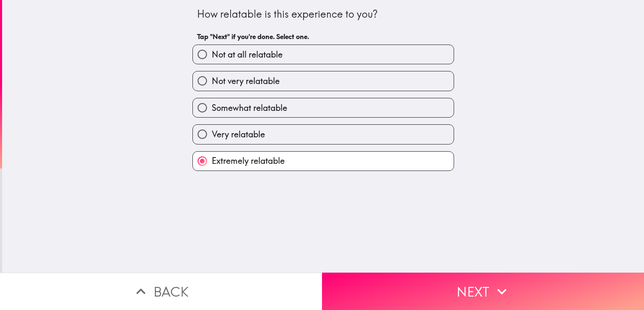
click at [268, 164] on span "Extremely relatable" at bounding box center [248, 161] width 73 height 12
click at [212, 164] on input "Extremely relatable" at bounding box center [202, 160] width 19 height 19
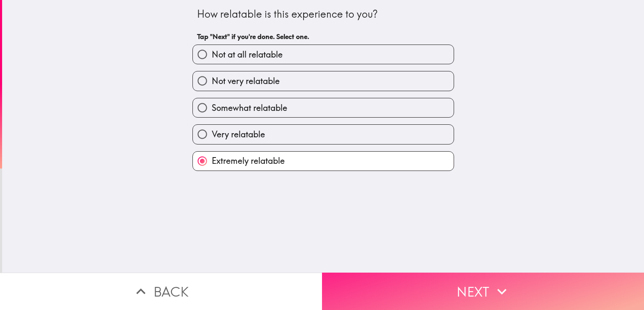
drag, startPoint x: 407, startPoint y: 285, endPoint x: 406, endPoint y: 280, distance: 5.1
click at [407, 286] on button "Next" at bounding box center [483, 290] width 322 height 37
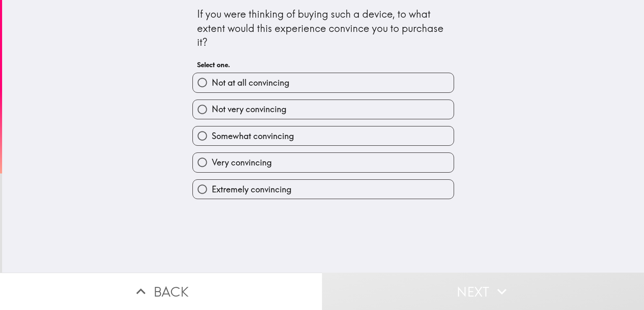
click at [273, 186] on span "Extremely convincing" at bounding box center [252, 189] width 80 height 12
click at [212, 186] on input "Extremely convincing" at bounding box center [202, 189] width 19 height 19
radio input "true"
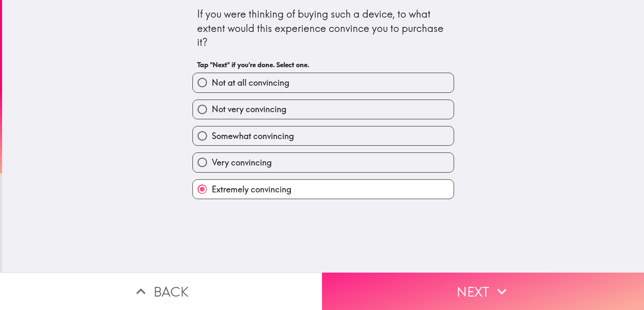
click at [398, 284] on button "Next" at bounding box center [483, 290] width 322 height 37
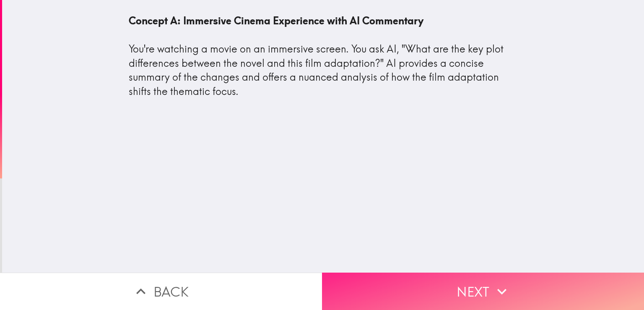
click at [451, 278] on button "Next" at bounding box center [483, 290] width 322 height 37
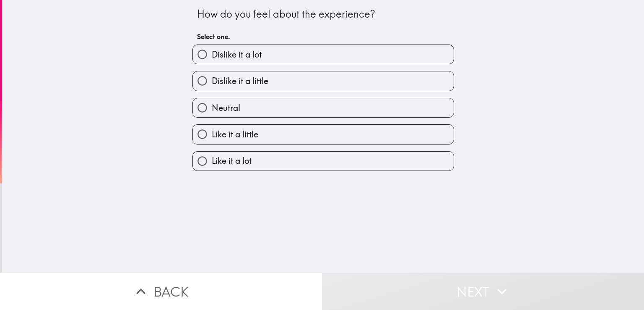
click at [256, 154] on label "Like it a lot" at bounding box center [323, 160] width 261 height 19
click at [212, 154] on input "Like it a lot" at bounding box center [202, 160] width 19 height 19
radio input "true"
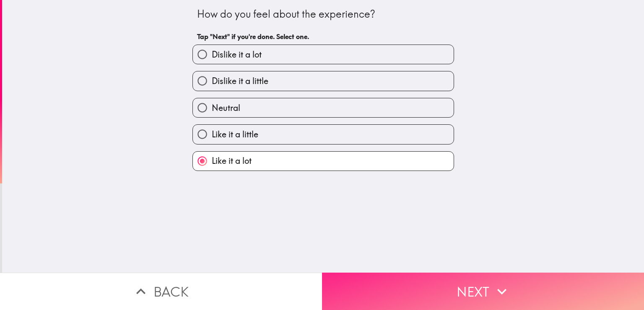
click at [469, 292] on button "Next" at bounding box center [483, 290] width 322 height 37
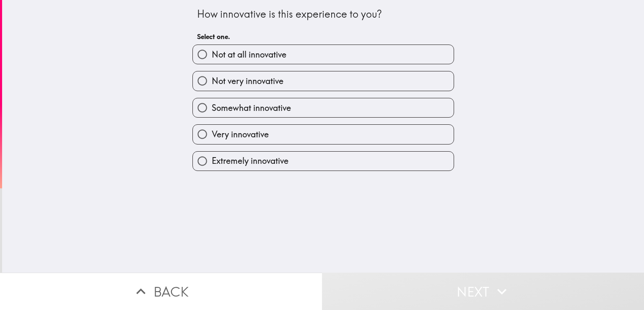
click at [275, 160] on span "Extremely innovative" at bounding box center [250, 161] width 77 height 12
click at [212, 160] on input "Extremely innovative" at bounding box center [202, 160] width 19 height 19
radio input "true"
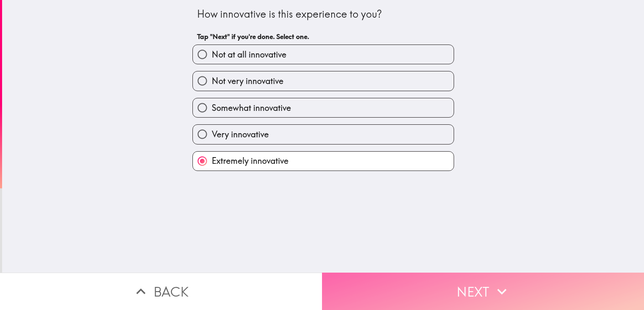
click at [469, 274] on button "Next" at bounding box center [483, 290] width 322 height 37
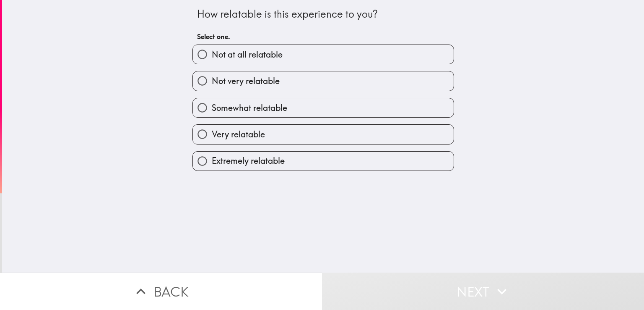
click at [282, 160] on label "Extremely relatable" at bounding box center [323, 160] width 261 height 19
click at [212, 160] on input "Extremely relatable" at bounding box center [202, 160] width 19 height 19
radio input "true"
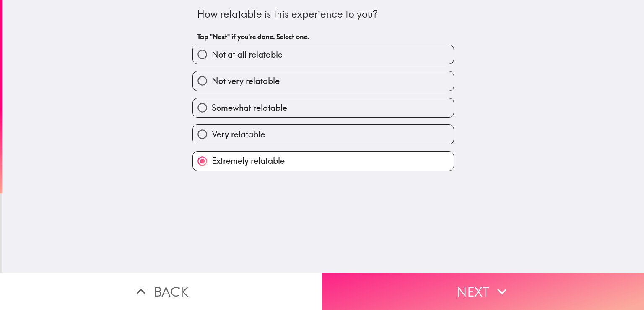
click at [447, 275] on button "Next" at bounding box center [483, 290] width 322 height 37
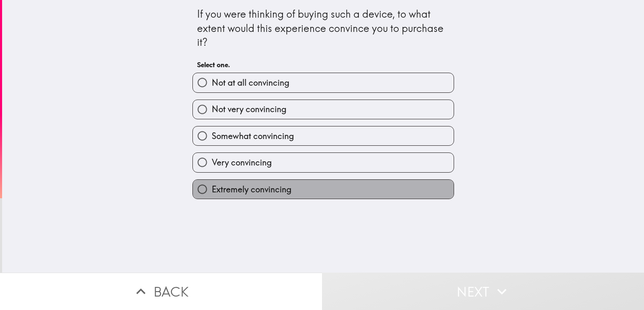
click at [301, 185] on label "Extremely convincing" at bounding box center [323, 189] width 261 height 19
click at [212, 185] on input "Extremely convincing" at bounding box center [202, 189] width 19 height 19
radio input "true"
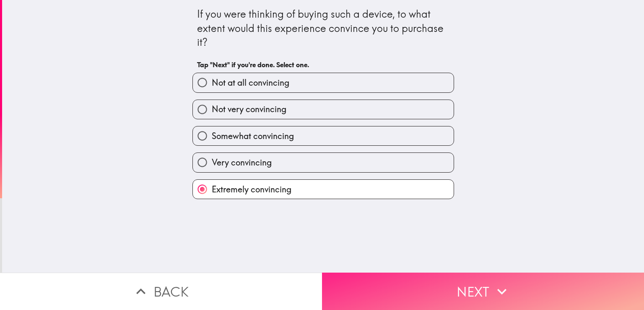
click at [444, 276] on button "Next" at bounding box center [483, 290] width 322 height 37
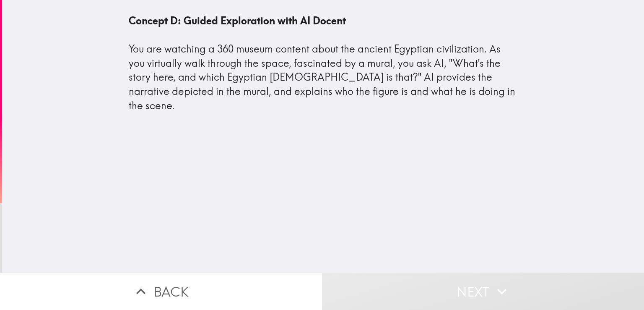
click at [338, 89] on div "Concept D: Guided Exploration with AI Docent You are watching a 360 museum cont…" at bounding box center [323, 63] width 389 height 99
click at [332, 131] on div "Concept D: Guided Exploration with AI Docent You are watching a 360 museum cont…" at bounding box center [323, 136] width 642 height 272
click at [331, 90] on div "Concept D: Guided Exploration with AI Docent You are watching a 360 museum cont…" at bounding box center [323, 63] width 389 height 99
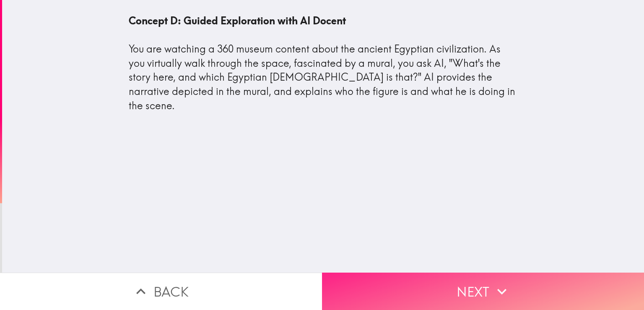
click at [378, 289] on button "Next" at bounding box center [483, 290] width 322 height 37
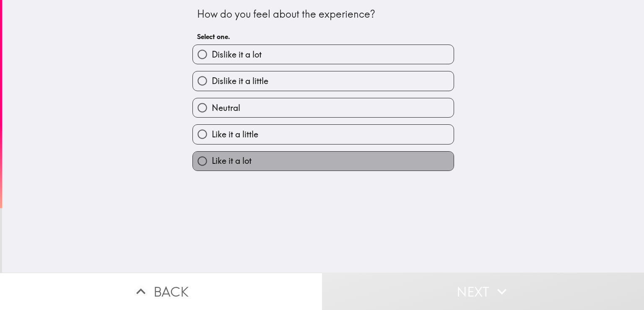
click at [238, 160] on span "Like it a lot" at bounding box center [232, 161] width 40 height 12
click at [212, 160] on input "Like it a lot" at bounding box center [202, 160] width 19 height 19
radio input "true"
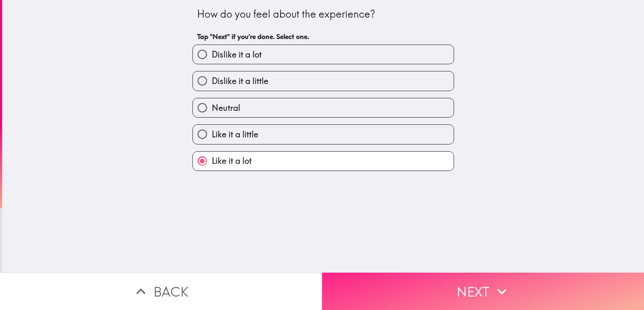
click at [460, 272] on button "Next" at bounding box center [483, 290] width 322 height 37
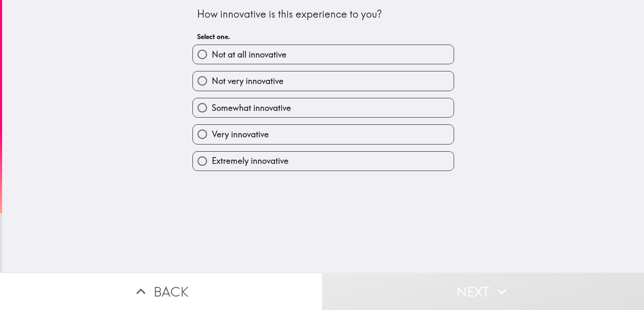
click at [272, 163] on span "Extremely innovative" at bounding box center [250, 161] width 77 height 12
click at [212, 163] on input "Extremely innovative" at bounding box center [202, 160] width 19 height 19
radio input "true"
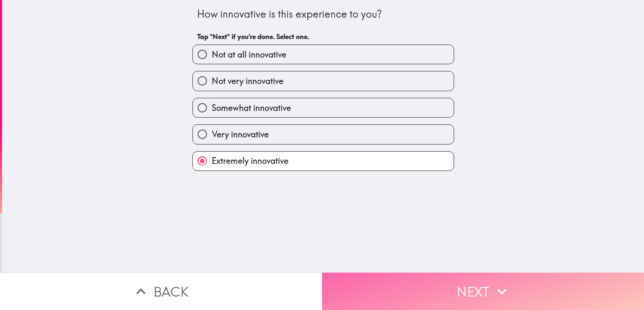
click at [446, 284] on button "Next" at bounding box center [483, 290] width 322 height 37
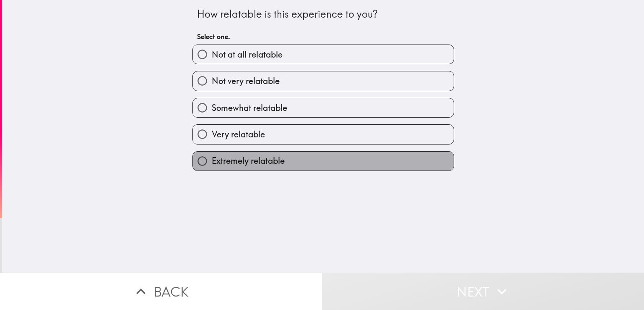
click at [271, 163] on span "Extremely relatable" at bounding box center [248, 161] width 73 height 12
click at [212, 163] on input "Extremely relatable" at bounding box center [202, 160] width 19 height 19
radio input "true"
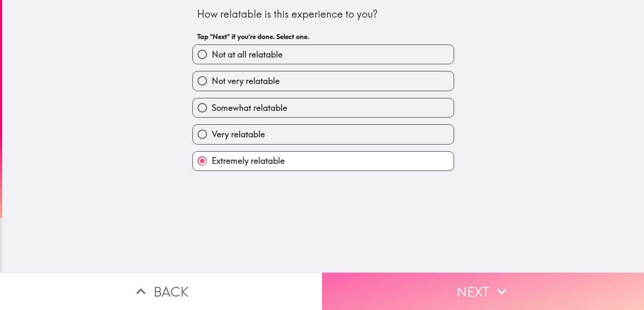
click at [471, 286] on button "Next" at bounding box center [483, 290] width 322 height 37
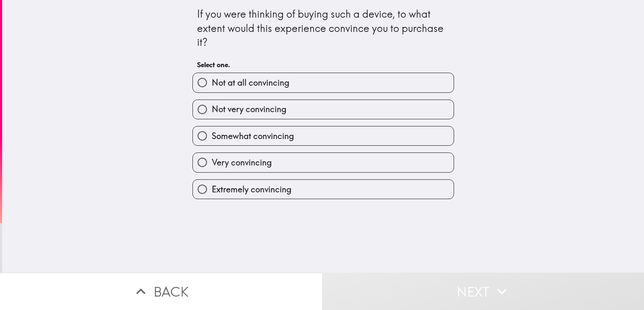
click at [298, 193] on label "Extremely convincing" at bounding box center [323, 189] width 261 height 19
click at [212, 193] on input "Extremely convincing" at bounding box center [202, 189] width 19 height 19
radio input "true"
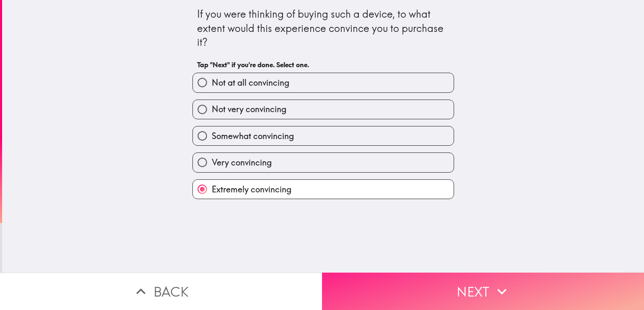
click at [463, 281] on button "Next" at bounding box center [483, 290] width 322 height 37
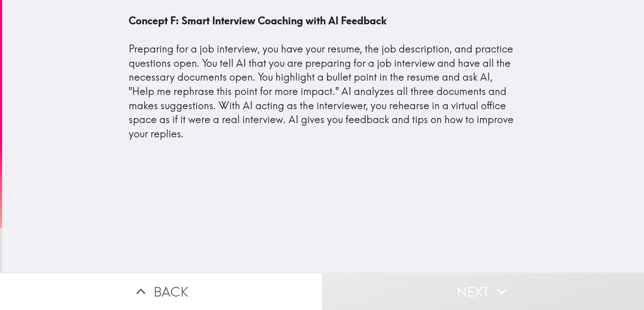
click at [412, 145] on div "Concept F: Smart Interview Coaching with AI Feedback Preparing for a job interv…" at bounding box center [323, 81] width 403 height 148
click at [357, 107] on div "Concept F: Smart Interview Coaching with AI Feedback Preparing for a job interv…" at bounding box center [323, 77] width 389 height 127
click at [279, 63] on div "Concept F: Smart Interview Coaching with AI Feedback Preparing for a job interv…" at bounding box center [323, 77] width 389 height 127
click at [227, 34] on div "Concept F: Smart Interview Coaching with AI Feedback Preparing for a job interv…" at bounding box center [323, 77] width 389 height 127
click at [122, 26] on div "Concept F: Smart Interview Coaching with AI Feedback Preparing for a job interv…" at bounding box center [323, 81] width 403 height 148
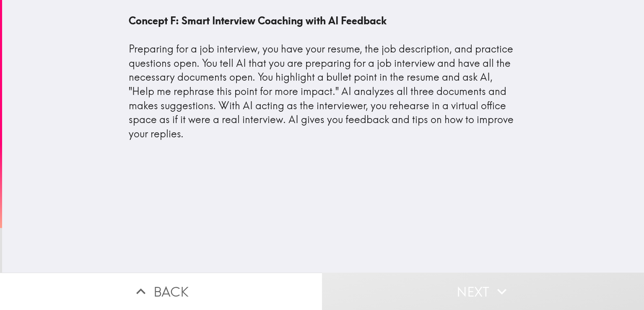
drag, startPoint x: 117, startPoint y: 112, endPoint x: 244, endPoint y: 154, distance: 133.8
click at [122, 114] on div "Concept F: Smart Interview Coaching with AI Feedback Preparing for a job interv…" at bounding box center [323, 81] width 403 height 148
click at [419, 224] on div "Concept F: Smart Interview Coaching with AI Feedback Preparing for a job interv…" at bounding box center [323, 136] width 642 height 272
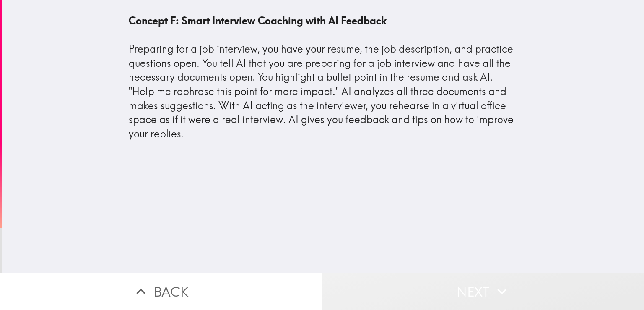
click at [493, 288] on icon "button" at bounding box center [502, 291] width 18 height 18
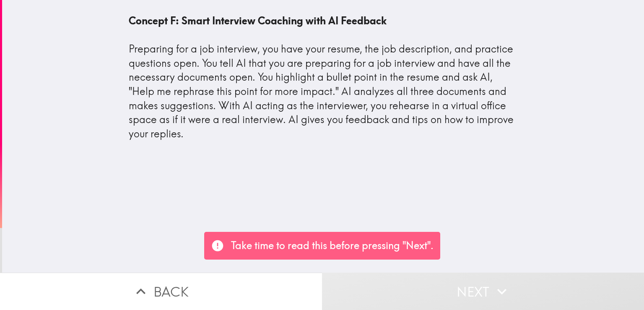
click at [487, 234] on div "Concept F: Smart Interview Coaching with AI Feedback Preparing for a job interv…" at bounding box center [323, 136] width 642 height 272
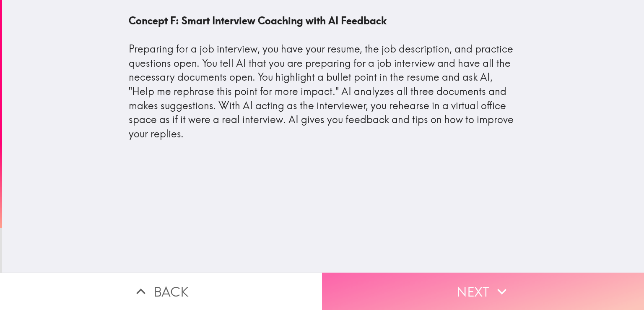
click at [483, 286] on button "Next" at bounding box center [483, 290] width 322 height 37
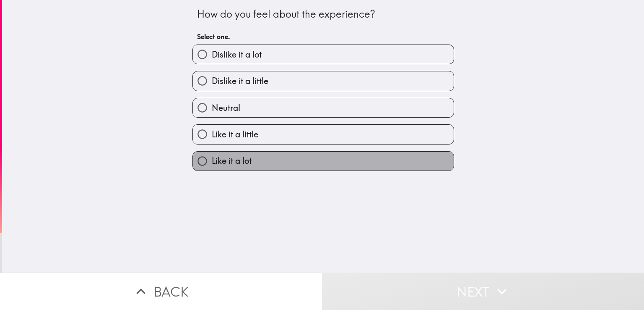
click at [298, 156] on label "Like it a lot" at bounding box center [323, 160] width 261 height 19
click at [212, 156] on input "Like it a lot" at bounding box center [202, 160] width 19 height 19
radio input "true"
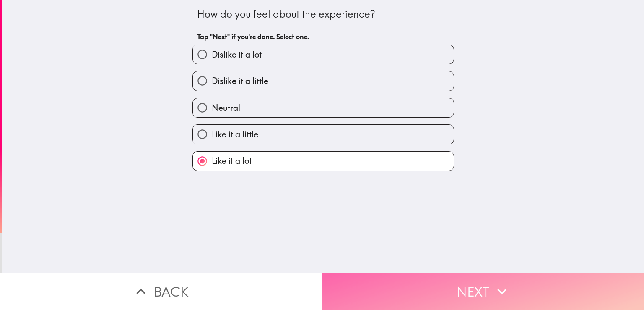
click at [443, 273] on button "Next" at bounding box center [483, 290] width 322 height 37
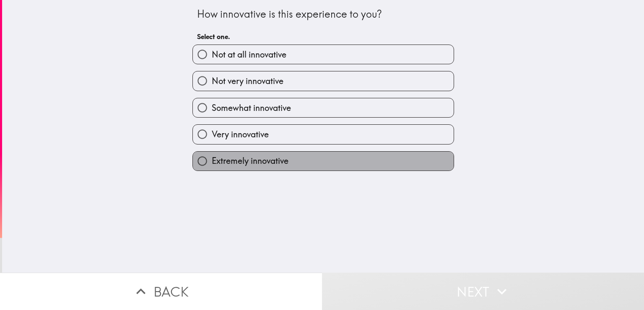
click at [230, 160] on span "Extremely innovative" at bounding box center [250, 161] width 77 height 12
click at [212, 160] on input "Extremely innovative" at bounding box center [202, 160] width 19 height 19
radio input "true"
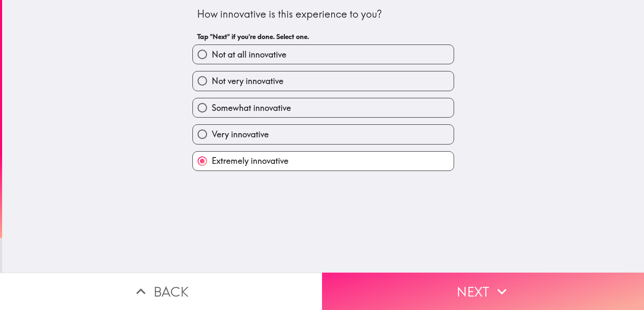
click at [488, 289] on button "Next" at bounding box center [483, 290] width 322 height 37
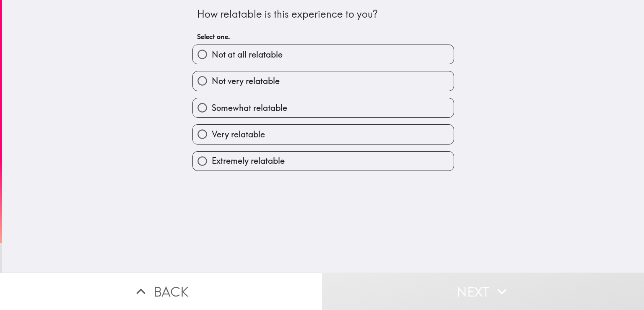
click at [276, 161] on span "Extremely relatable" at bounding box center [248, 161] width 73 height 12
click at [212, 161] on input "Extremely relatable" at bounding box center [202, 160] width 19 height 19
radio input "true"
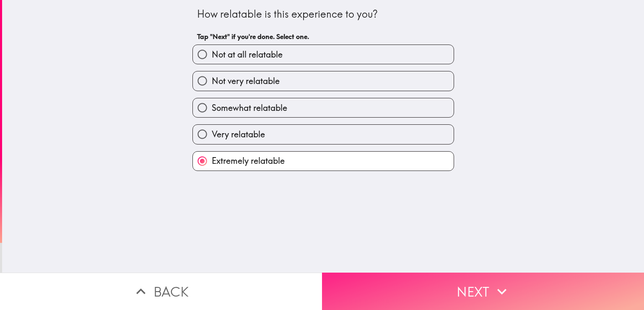
drag, startPoint x: 455, startPoint y: 286, endPoint x: 450, endPoint y: 269, distance: 17.7
click at [454, 287] on button "Next" at bounding box center [483, 290] width 322 height 37
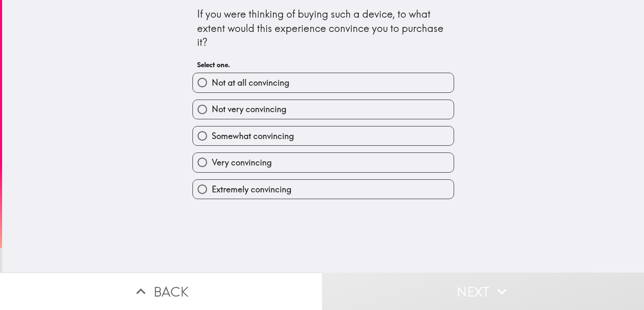
click at [277, 190] on span "Extremely convincing" at bounding box center [252, 189] width 80 height 12
click at [212, 190] on input "Extremely convincing" at bounding box center [202, 189] width 19 height 19
radio input "true"
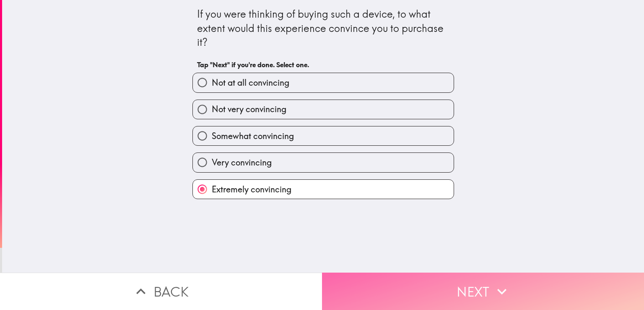
click at [382, 282] on button "Next" at bounding box center [483, 290] width 322 height 37
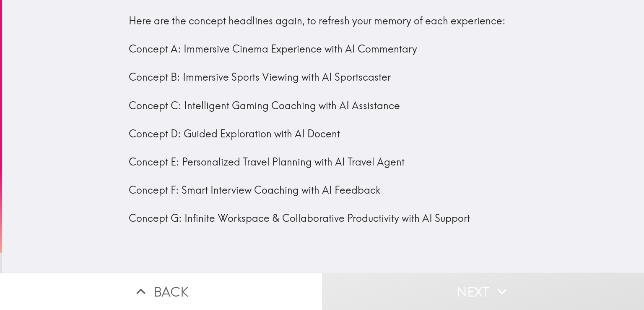
click at [229, 50] on div "Here are the concept headlines again, to refresh your memory of each experience…" at bounding box center [323, 119] width 389 height 211
click at [232, 91] on div "Here are the concept headlines again, to refresh your memory of each experience…" at bounding box center [323, 119] width 389 height 211
click at [227, 143] on div "Here are the concept headlines again, to refresh your memory of each experience…" at bounding box center [323, 119] width 389 height 211
click at [224, 169] on div "Here are the concept headlines again, to refresh your memory of each experience…" at bounding box center [323, 119] width 389 height 211
click at [227, 220] on div "Here are the concept headlines again, to refresh your memory of each experience…" at bounding box center [323, 119] width 389 height 211
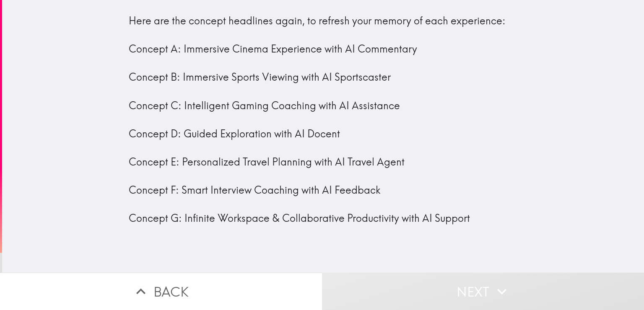
click at [515, 258] on div "Here are the concept headlines again, to refresh your memory of each experience…" at bounding box center [323, 136] width 642 height 272
click at [501, 291] on icon "button" at bounding box center [502, 291] width 18 height 18
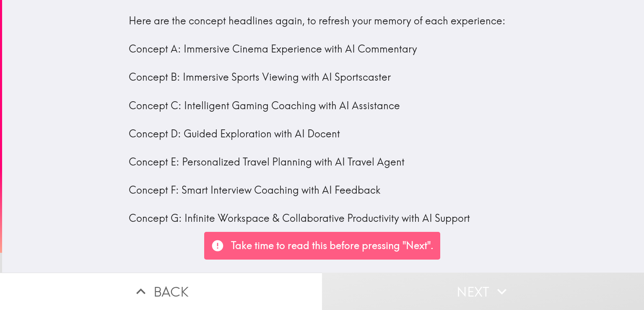
click at [501, 288] on icon "button" at bounding box center [501, 291] width 9 height 6
click at [494, 255] on div "Here are the concept headlines again, to refresh your memory of each experience…" at bounding box center [323, 136] width 642 height 272
click at [473, 229] on div "Here are the concept headlines again, to refresh your memory of each experience…" at bounding box center [323, 123] width 403 height 232
click at [472, 229] on div "Here are the concept headlines again, to refresh your memory of each experience…" at bounding box center [323, 123] width 403 height 232
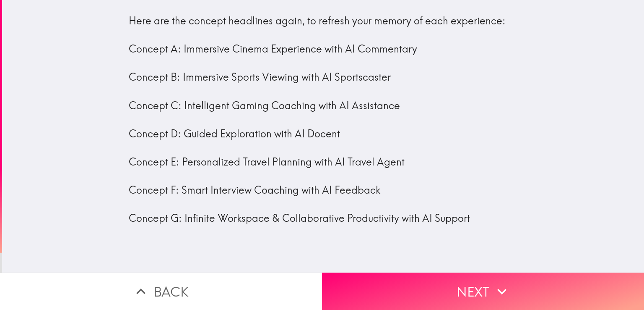
click at [472, 229] on div "Here are the concept headlines again, to refresh your memory of each experience…" at bounding box center [323, 123] width 403 height 232
click at [472, 228] on div "Here are the concept headlines again, to refresh your memory of each experience…" at bounding box center [323, 123] width 403 height 232
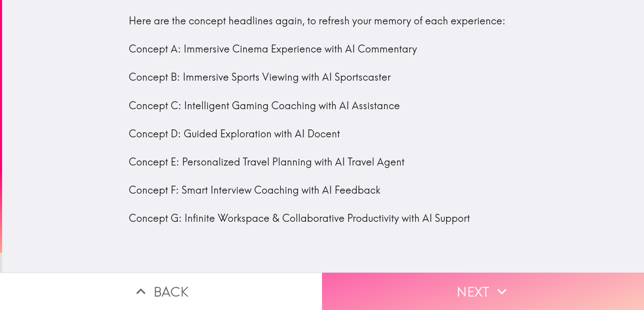
click at [497, 283] on icon "button" at bounding box center [502, 291] width 18 height 18
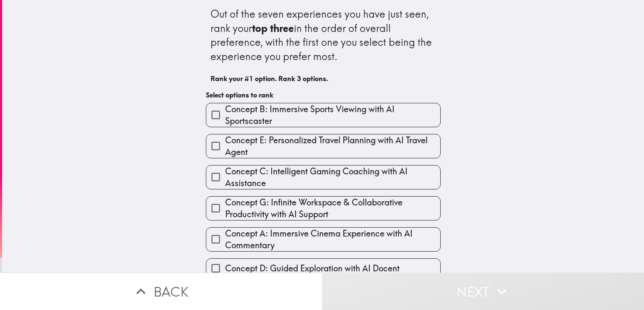
click at [276, 113] on span "Concept B: Immersive Sports Viewing with AI Sportscaster" at bounding box center [332, 114] width 215 height 23
click at [225, 113] on input "Concept B: Immersive Sports Viewing with AI Sportscaster" at bounding box center [215, 114] width 19 height 19
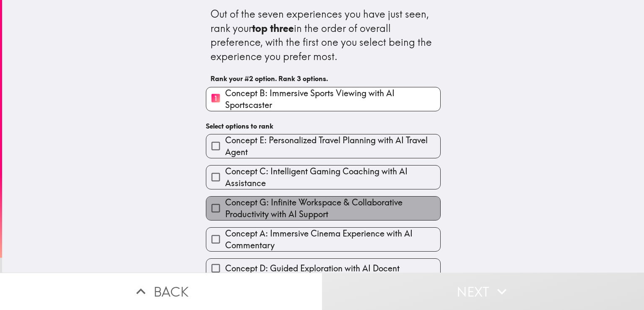
drag, startPoint x: 276, startPoint y: 198, endPoint x: 444, endPoint y: 128, distance: 182.9
click at [275, 198] on span "Concept G: Infinite Workspace & Collaborative Productivity with AI Support" at bounding box center [332, 207] width 215 height 23
click at [225, 198] on input "Concept G: Infinite Workspace & Collaborative Productivity with AI Support" at bounding box center [215, 207] width 19 height 19
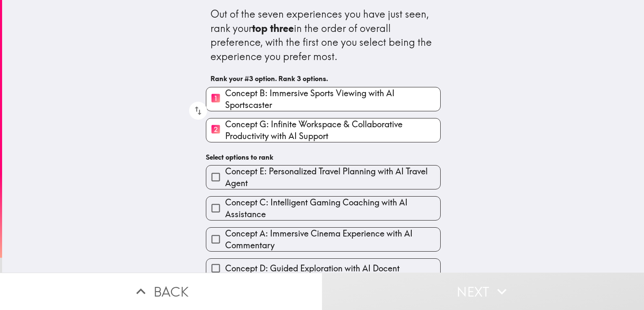
scroll to position [37, 0]
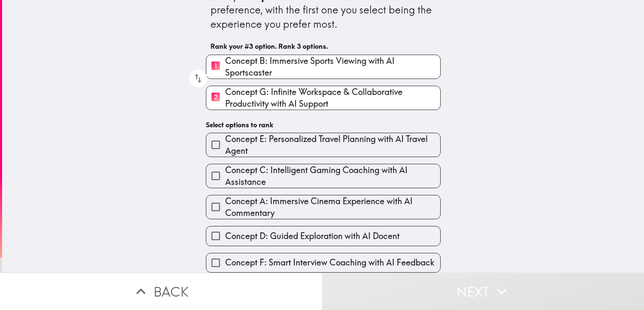
drag, startPoint x: 312, startPoint y: 167, endPoint x: 362, endPoint y: 190, distance: 55.5
click at [312, 167] on span "Concept C: Intelligent Gaming Coaching with AI Assistance" at bounding box center [332, 175] width 215 height 23
click at [225, 167] on input "Concept C: Intelligent Gaming Coaching with AI Assistance" at bounding box center [215, 175] width 19 height 19
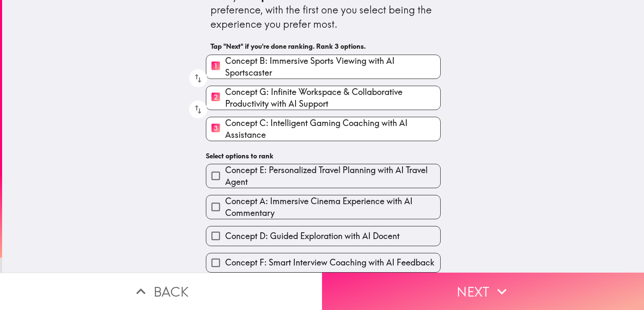
click at [465, 291] on button "Next" at bounding box center [483, 290] width 322 height 37
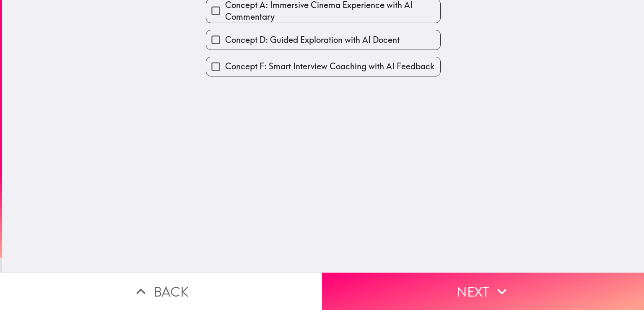
scroll to position [0, 0]
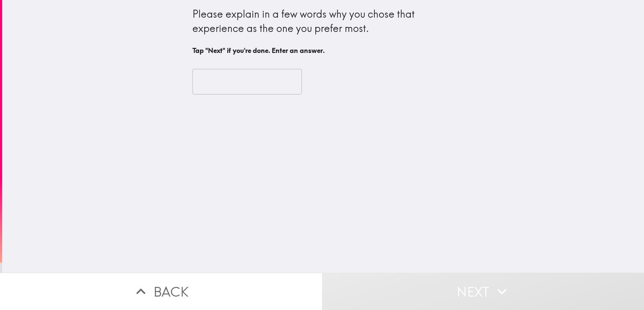
click at [249, 82] on input "text" at bounding box center [247, 82] width 109 height 26
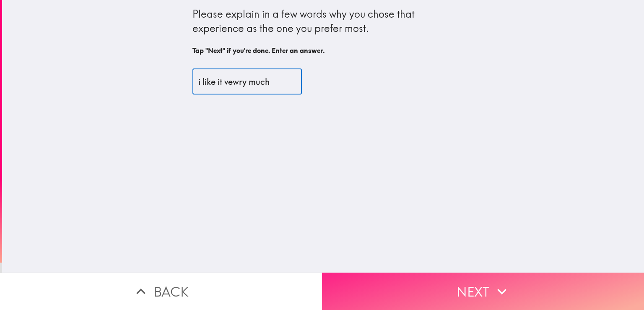
type input "i like it vewry much"
click at [455, 283] on button "Next" at bounding box center [483, 290] width 322 height 37
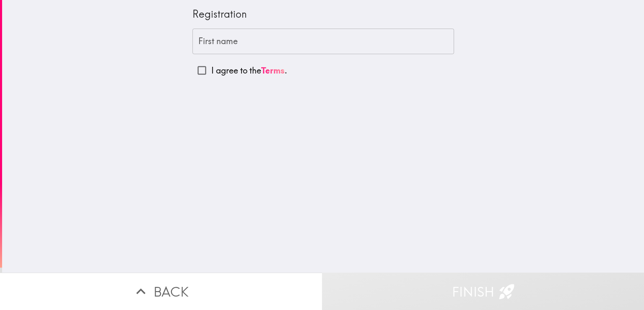
click at [253, 46] on input "First name" at bounding box center [324, 42] width 262 height 26
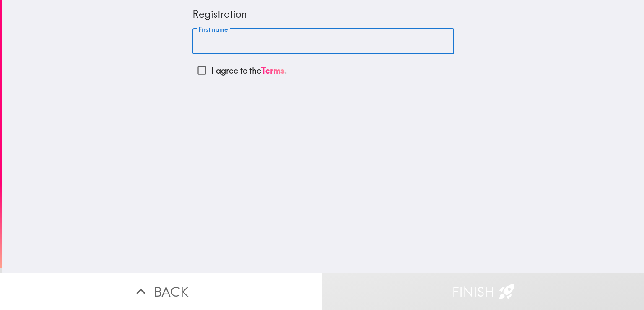
click at [230, 47] on input "First name" at bounding box center [324, 42] width 262 height 26
paste input "gregorylwilson"
drag, startPoint x: 255, startPoint y: 39, endPoint x: 221, endPoint y: 42, distance: 33.7
click at [221, 42] on input "gregorylwilson" at bounding box center [324, 42] width 262 height 26
type input "[PERSON_NAME]"
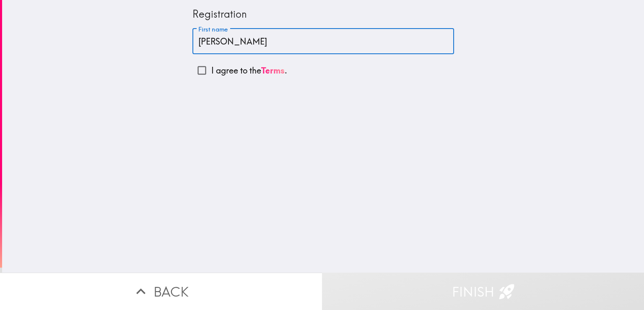
click at [203, 69] on input "I agree to the Terms ." at bounding box center [202, 70] width 19 height 19
checkbox input "true"
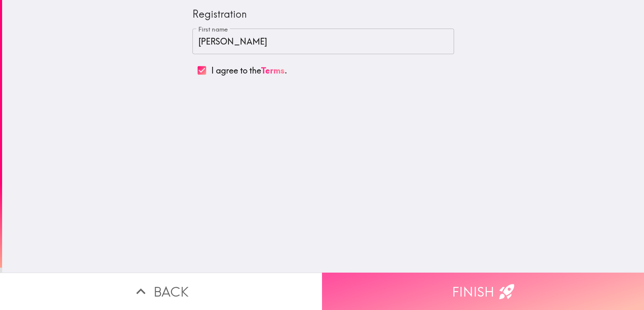
click at [413, 281] on button "Finish" at bounding box center [483, 290] width 322 height 37
